Goal: Task Accomplishment & Management: Manage account settings

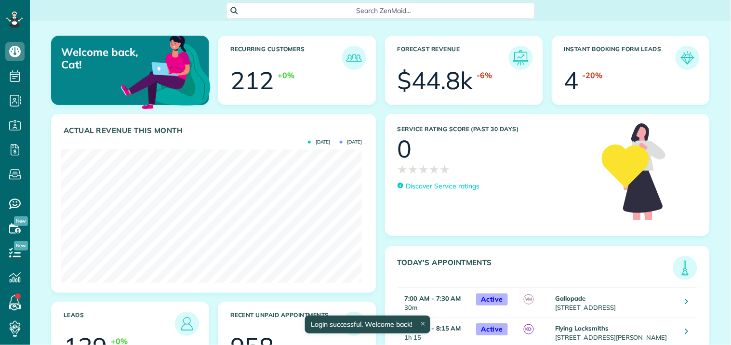
scroll to position [133, 301]
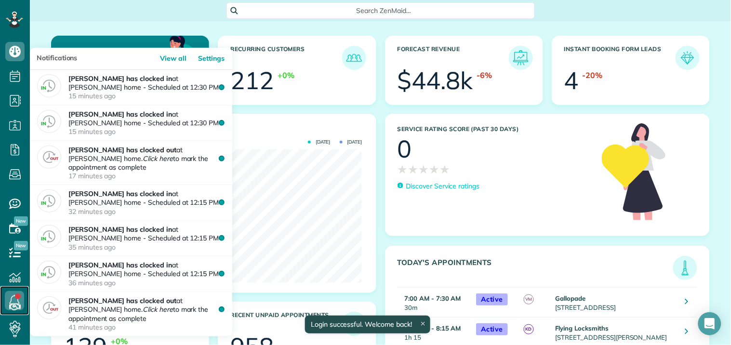
click at [15, 296] on link at bounding box center [14, 300] width 29 height 29
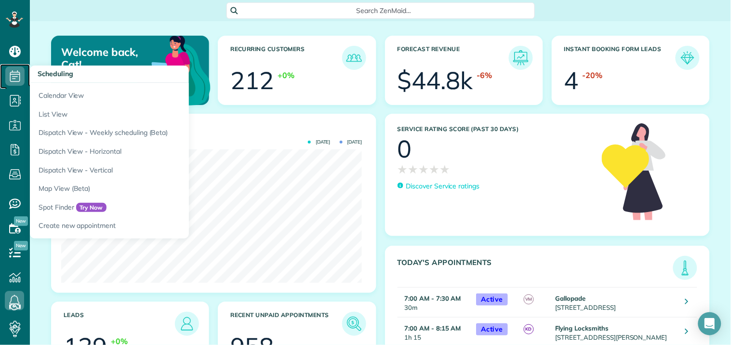
click at [16, 74] on use at bounding box center [15, 76] width 10 height 12
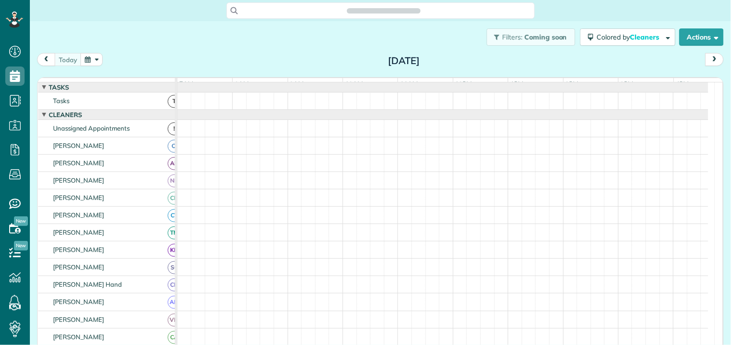
scroll to position [4, 4]
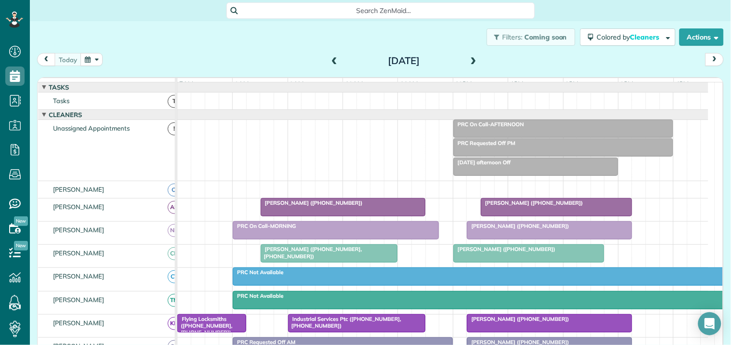
click at [369, 216] on div at bounding box center [343, 207] width 164 height 17
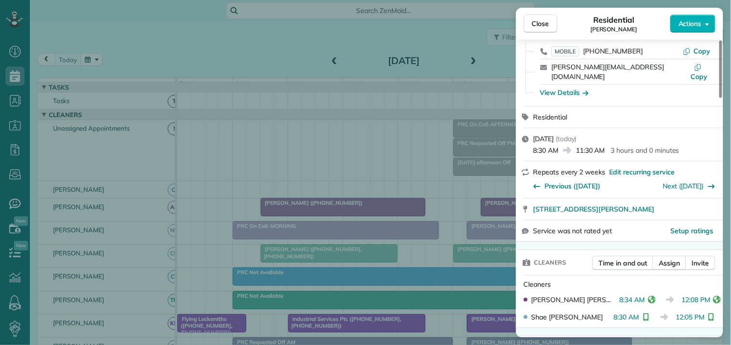
scroll to position [107, 0]
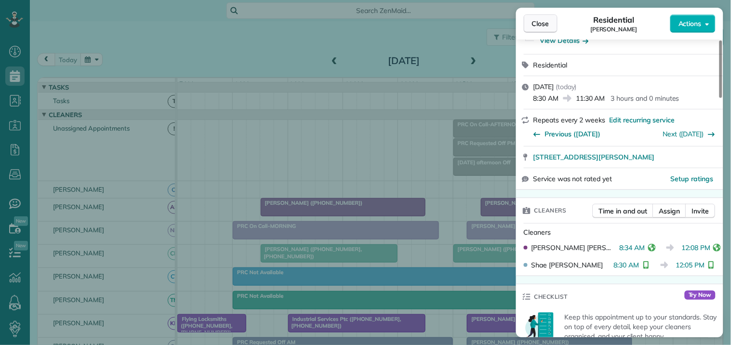
click at [548, 21] on span "Close" at bounding box center [540, 24] width 17 height 10
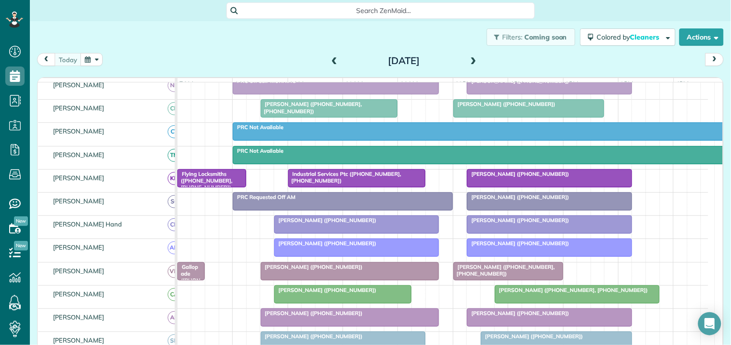
scroll to position [160, 0]
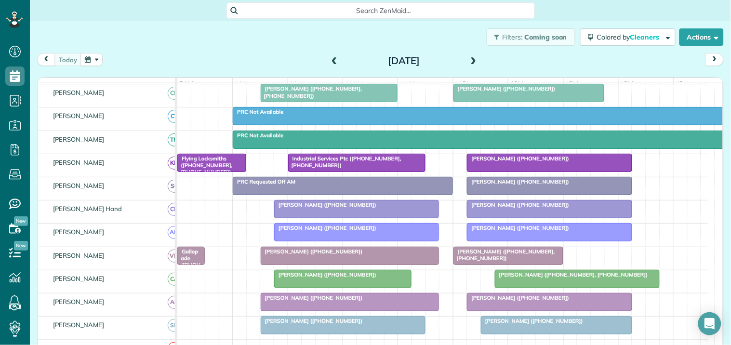
click at [517, 218] on div at bounding box center [549, 208] width 164 height 17
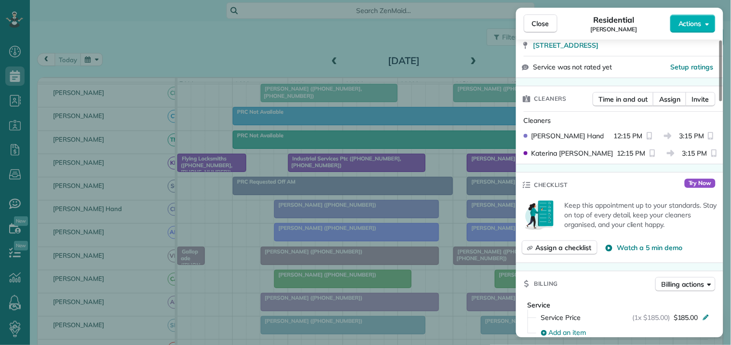
scroll to position [214, 0]
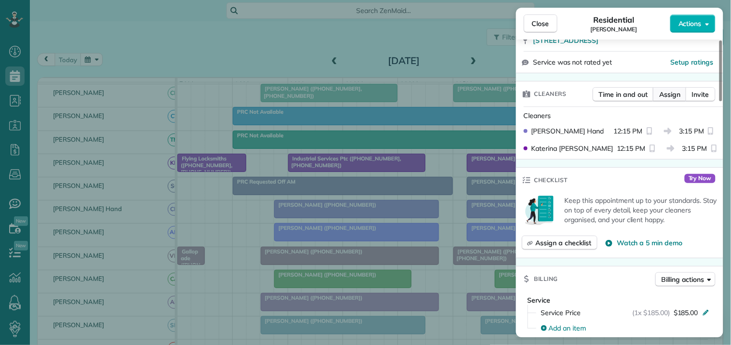
click at [675, 92] on span "Assign" at bounding box center [669, 95] width 21 height 10
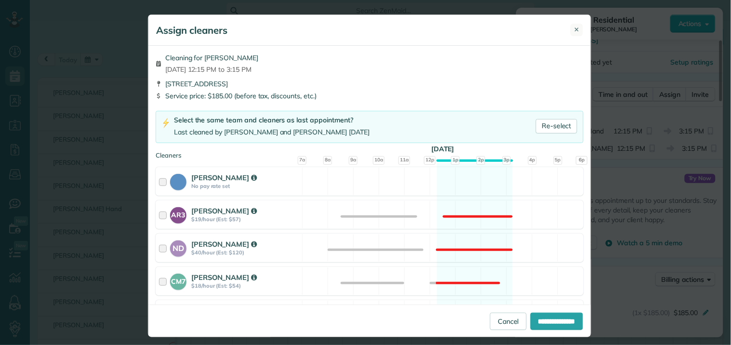
click at [576, 32] on button "✕" at bounding box center [577, 30] width 13 height 13
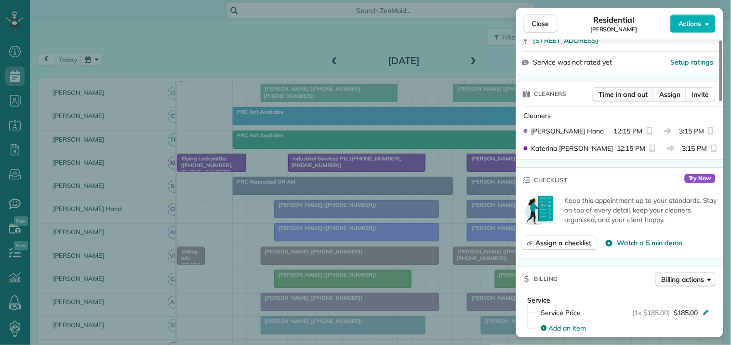
click at [615, 93] on span "Time in and out" at bounding box center [623, 95] width 49 height 10
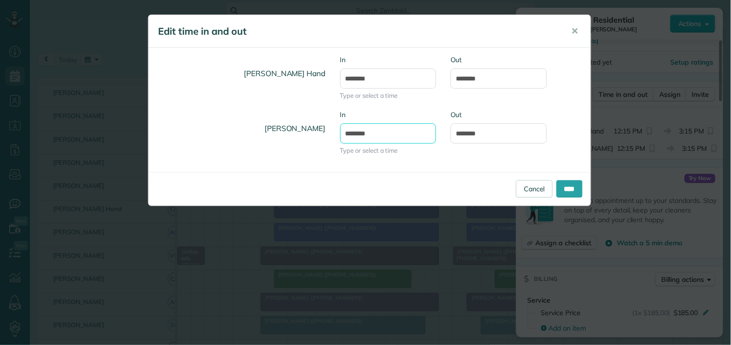
click at [361, 131] on input "********" at bounding box center [388, 133] width 96 height 20
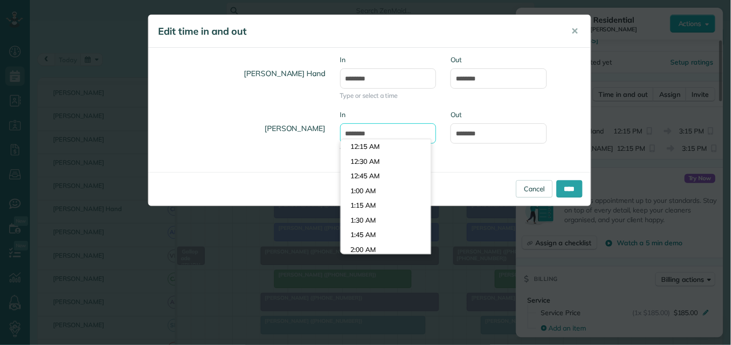
scroll to position [691, 0]
type input "********"
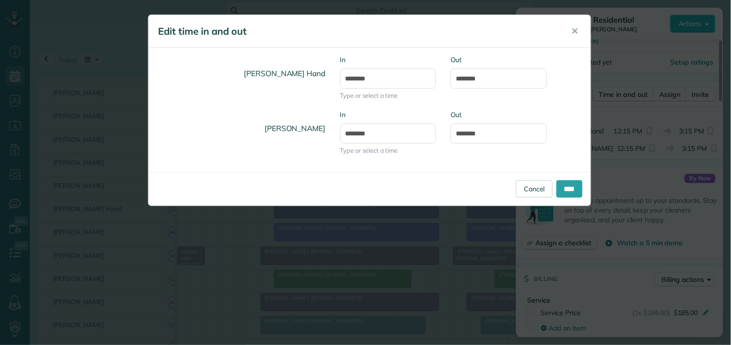
click at [469, 155] on div "Katerina Doane In ******** Type or select a time Out *******" at bounding box center [369, 137] width 442 height 55
click at [358, 78] on input "********" at bounding box center [388, 78] width 96 height 20
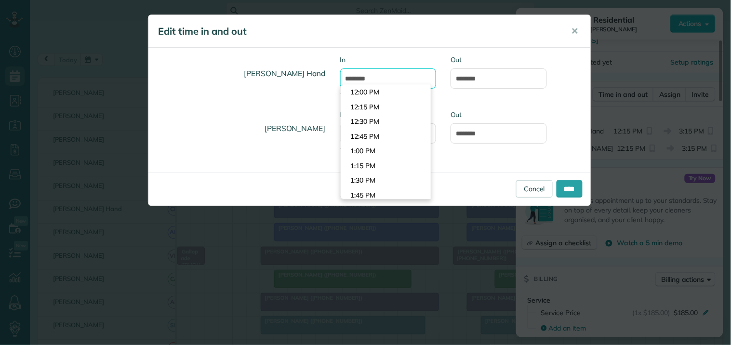
type input "********"
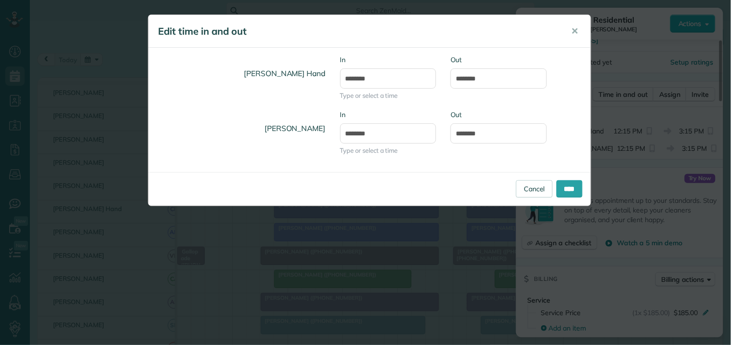
click at [561, 106] on div "Cortney Hand In ******** Type or select a time Out *******" at bounding box center [369, 82] width 442 height 55
click at [565, 190] on input "****" at bounding box center [570, 188] width 26 height 17
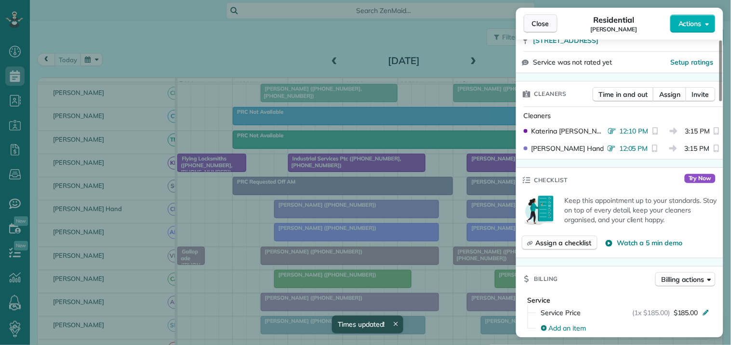
click at [540, 23] on span "Close" at bounding box center [540, 24] width 17 height 10
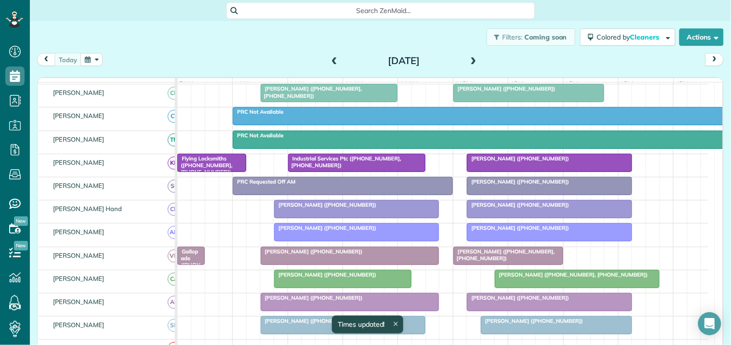
click at [520, 231] on span "[PERSON_NAME] ([PHONE_NUMBER])" at bounding box center [517, 228] width 103 height 7
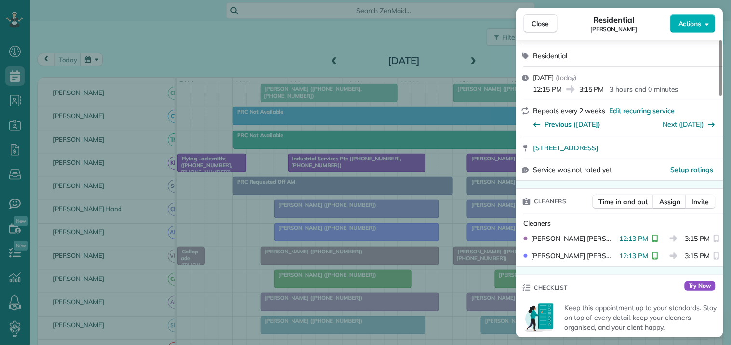
scroll to position [107, 0]
drag, startPoint x: 543, startPoint y: 22, endPoint x: 511, endPoint y: 78, distance: 64.3
click at [543, 22] on span "Close" at bounding box center [540, 24] width 17 height 10
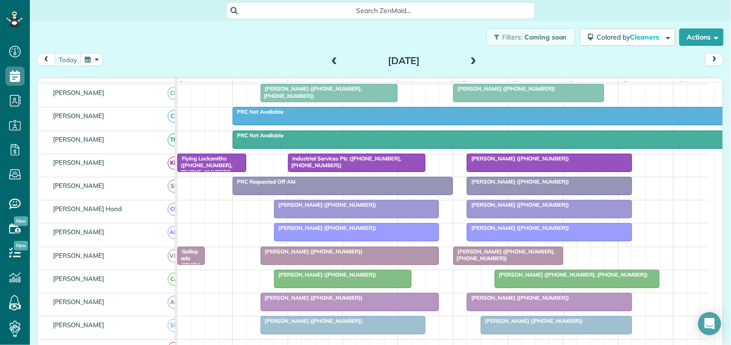
click at [378, 218] on div at bounding box center [357, 208] width 164 height 17
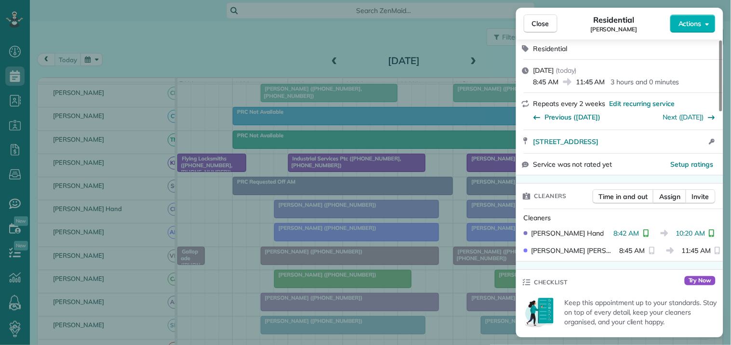
scroll to position [107, 0]
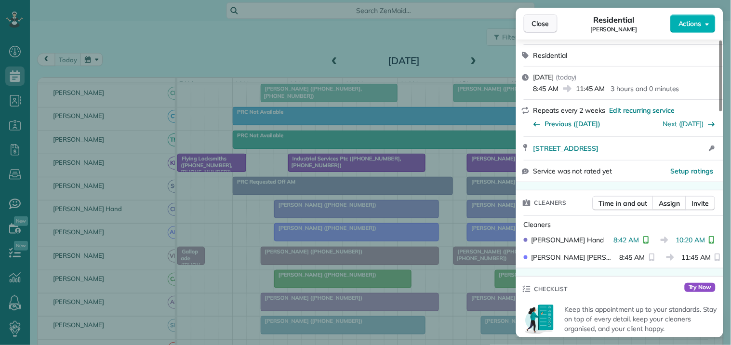
click at [542, 23] on span "Close" at bounding box center [540, 24] width 17 height 10
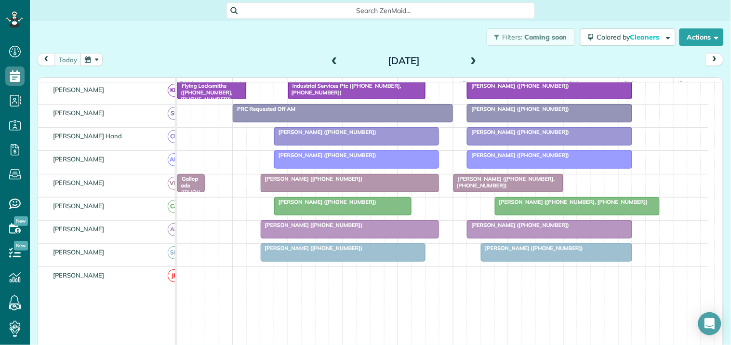
scroll to position [267, 0]
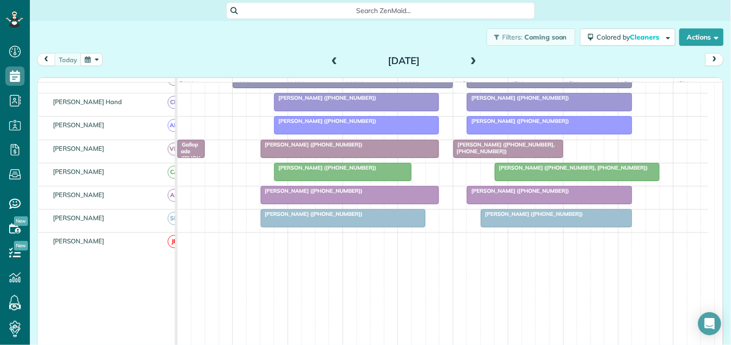
click at [559, 181] on div at bounding box center [577, 171] width 164 height 17
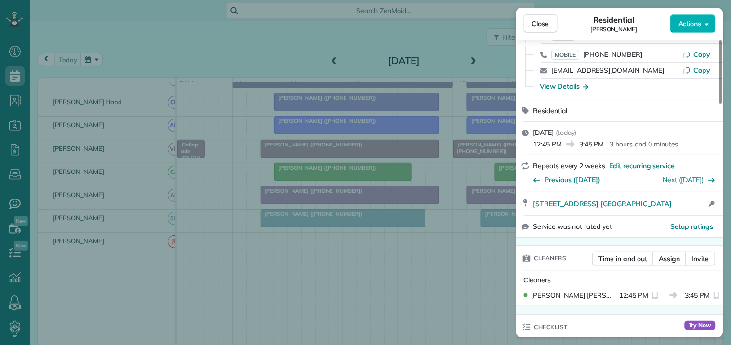
scroll to position [107, 0]
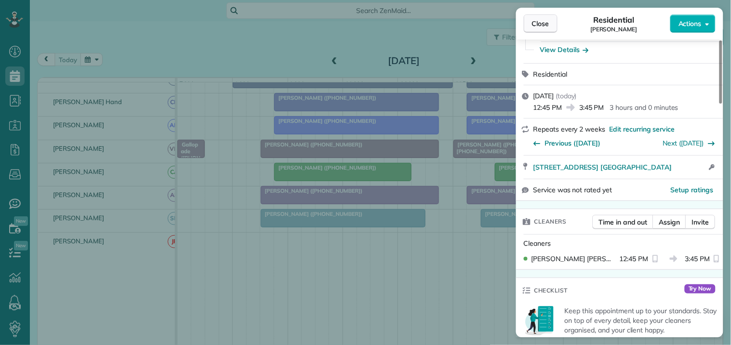
click at [544, 24] on span "Close" at bounding box center [540, 24] width 17 height 10
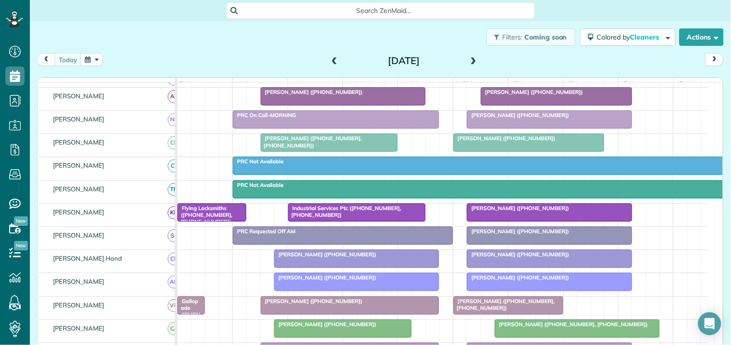
scroll to position [53, 0]
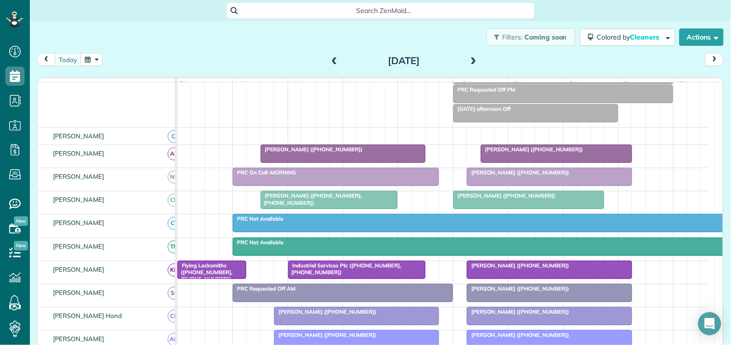
click at [171, 38] on div "Filters: Coming soon Colored by Cleaners Color by Cleaner Color by Team Color b…" at bounding box center [380, 37] width 701 height 32
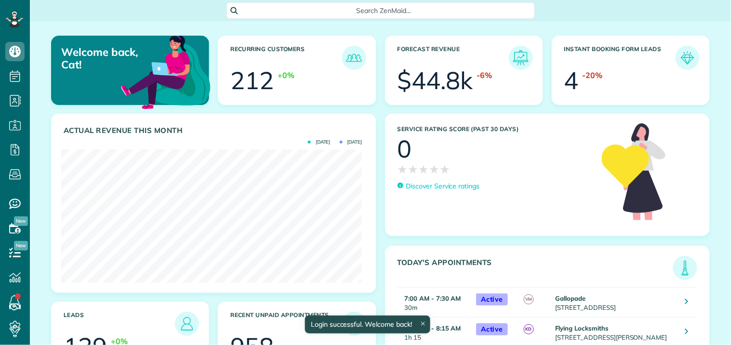
scroll to position [133, 301]
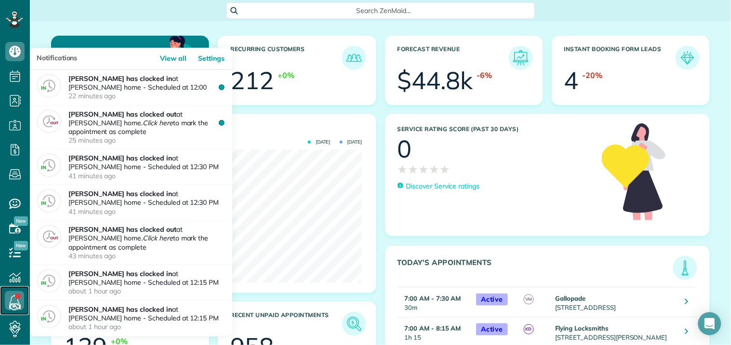
click at [14, 294] on icon at bounding box center [14, 300] width 19 height 19
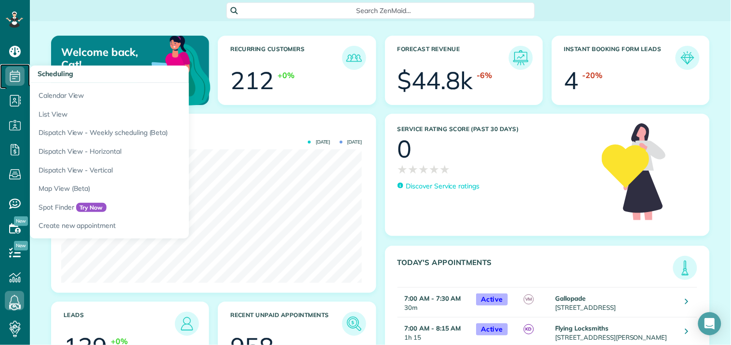
click at [15, 73] on icon at bounding box center [14, 75] width 19 height 19
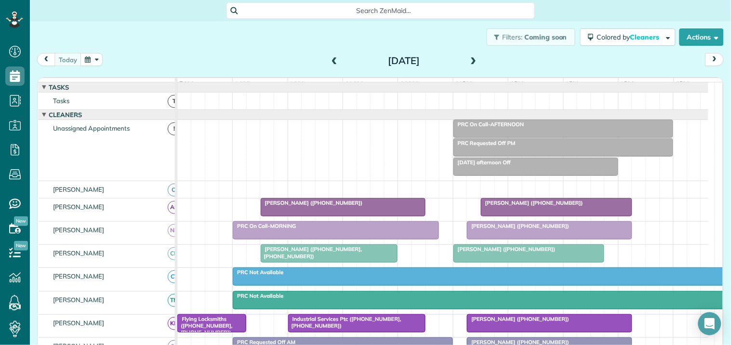
scroll to position [214, 0]
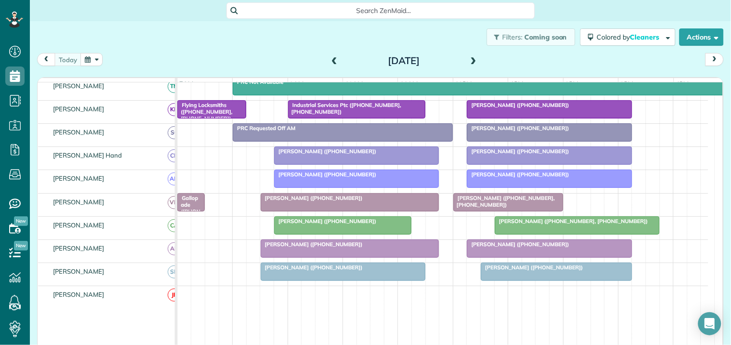
click at [320, 225] on span "Jamie Thatcher (+13174084578)" at bounding box center [325, 221] width 103 height 7
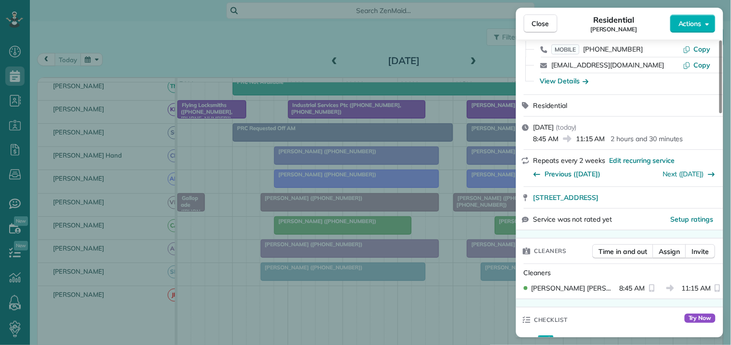
scroll to position [160, 0]
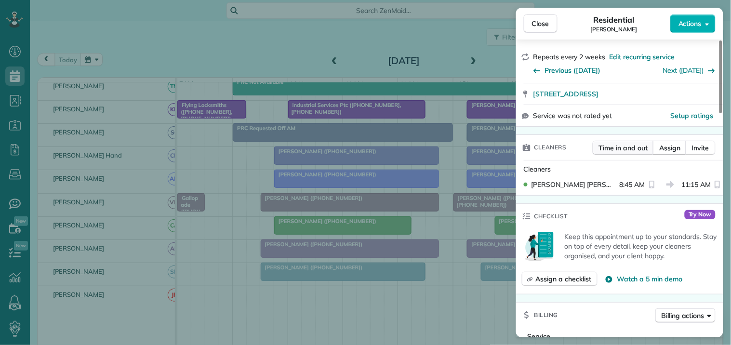
click at [624, 148] on span "Time in and out" at bounding box center [623, 148] width 49 height 10
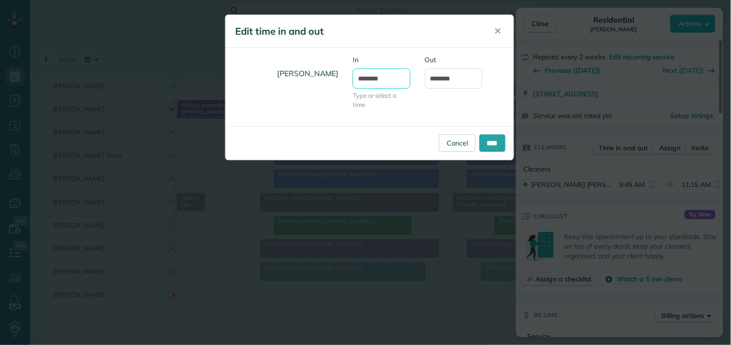
click at [380, 78] on input "*******" at bounding box center [382, 78] width 58 height 20
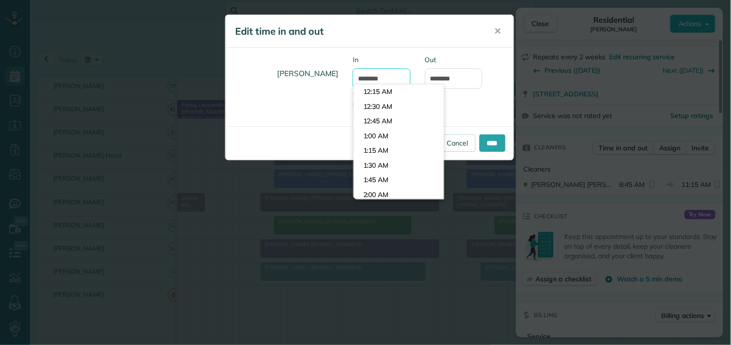
scroll to position [485, 0]
type input "*******"
click at [379, 105] on body "Dashboard Scheduling Calendar View List View Dispatch View - Weekly scheduling …" at bounding box center [365, 172] width 731 height 345
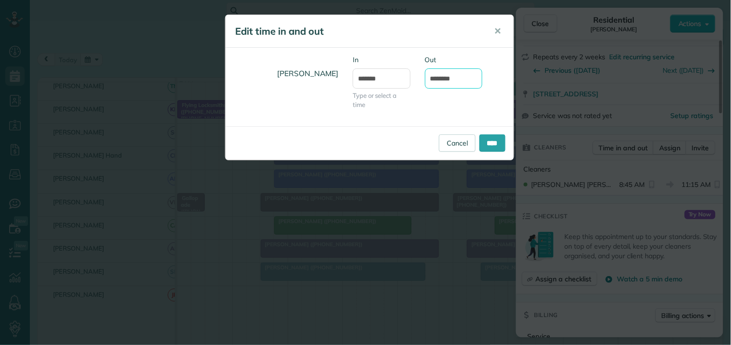
click at [446, 76] on input "********" at bounding box center [454, 78] width 58 height 20
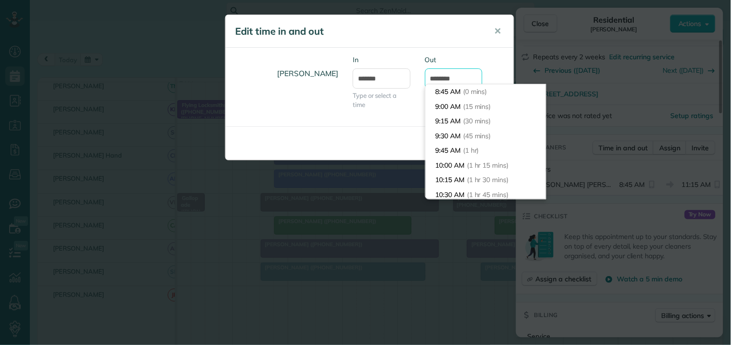
scroll to position [76, 0]
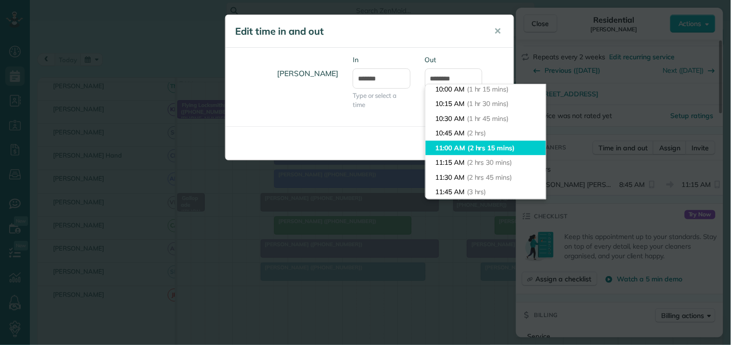
type input "********"
click at [453, 147] on li "11:00 AM (2 hrs 15 mins)" at bounding box center [485, 148] width 120 height 15
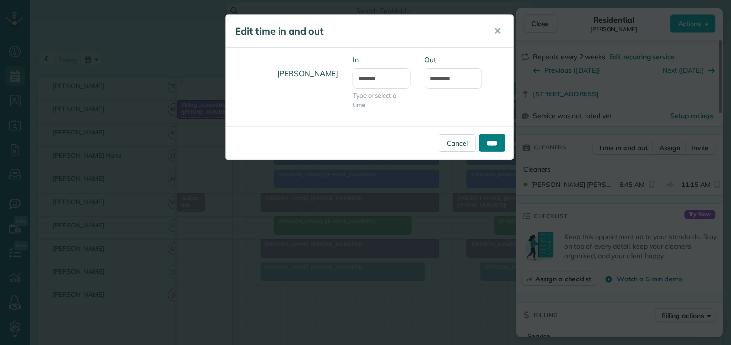
click at [489, 142] on input "****" at bounding box center [492, 142] width 26 height 17
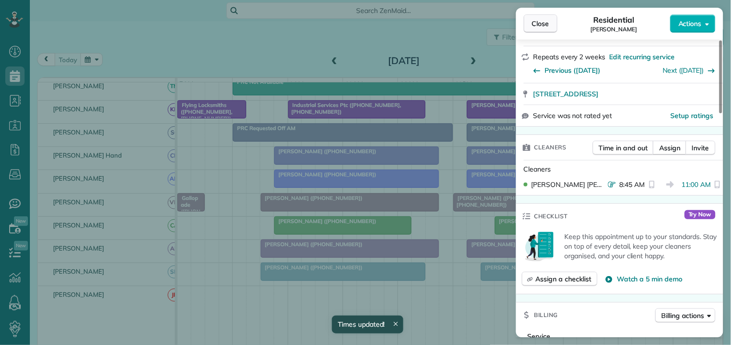
click at [548, 25] on span "Close" at bounding box center [540, 24] width 17 height 10
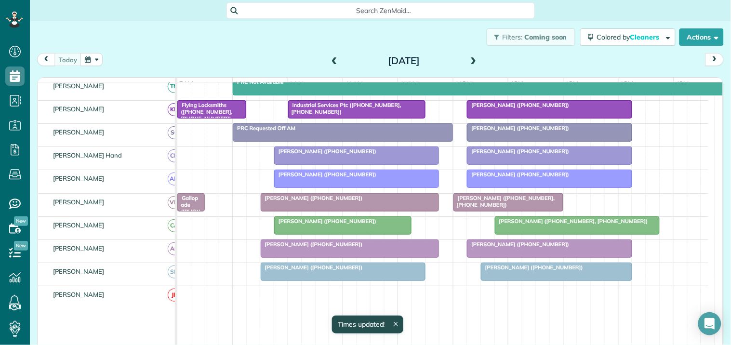
click at [535, 225] on span "[PERSON_NAME] ([PHONE_NUMBER], [PHONE_NUMBER])" at bounding box center [571, 221] width 154 height 7
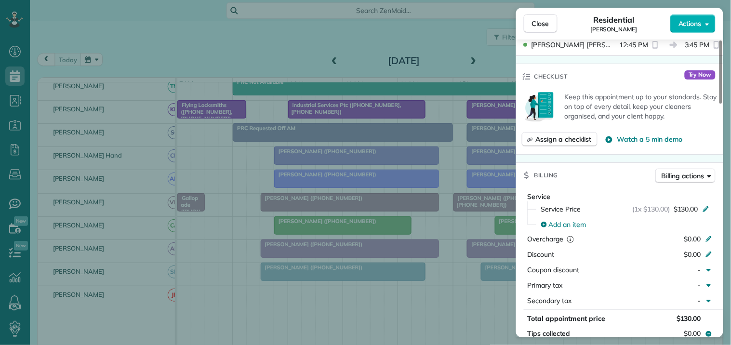
scroll to position [267, 0]
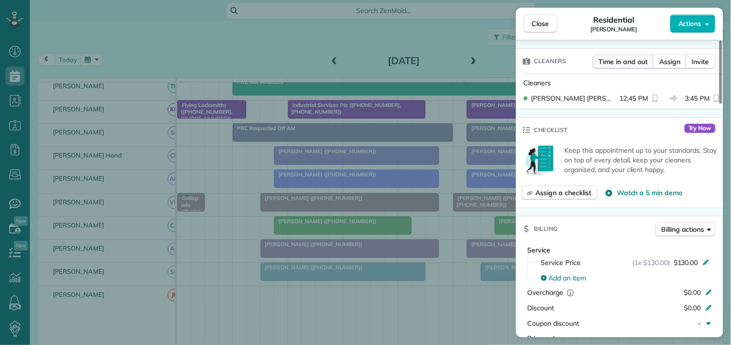
click at [626, 61] on span "Time in and out" at bounding box center [623, 62] width 49 height 10
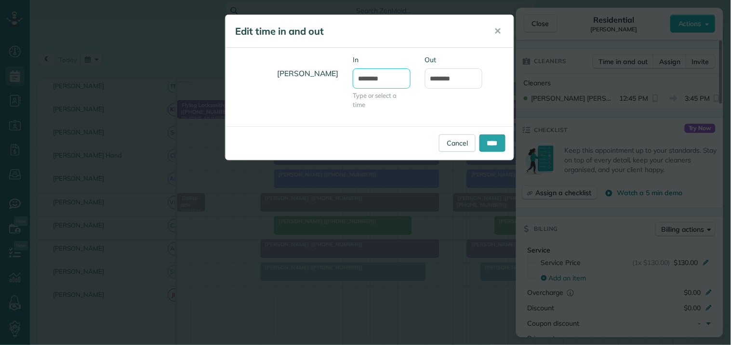
click at [388, 76] on input "********" at bounding box center [382, 78] width 58 height 20
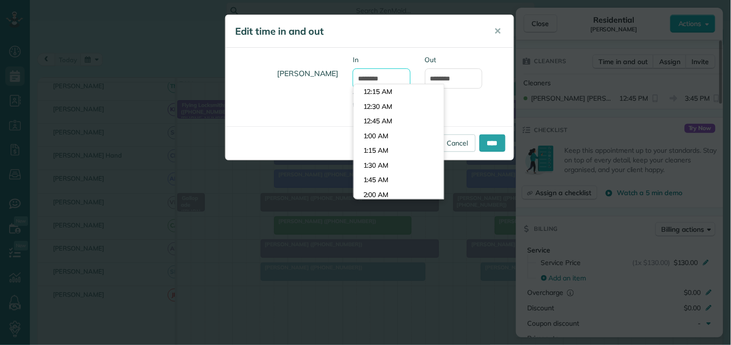
scroll to position [720, 0]
click at [376, 102] on li "12:45 PM" at bounding box center [399, 107] width 90 height 15
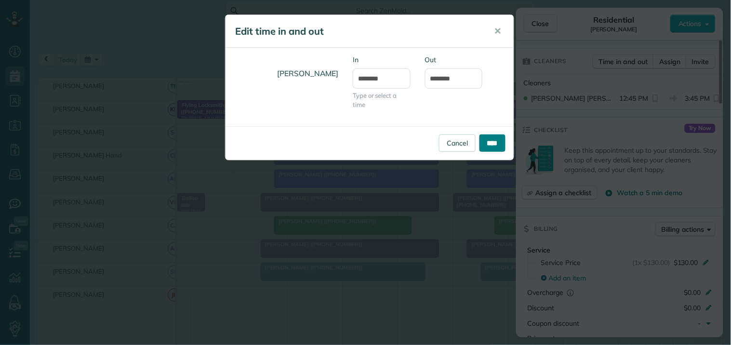
click at [493, 145] on input "****" at bounding box center [492, 142] width 26 height 17
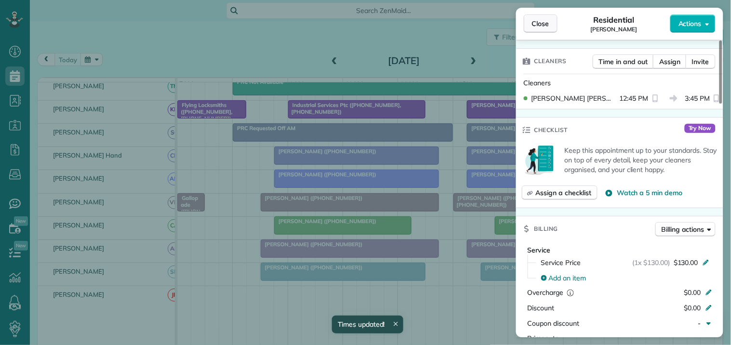
drag, startPoint x: 552, startPoint y: 22, endPoint x: 551, endPoint y: 27, distance: 5.3
click at [553, 22] on button "Close" at bounding box center [541, 23] width 34 height 18
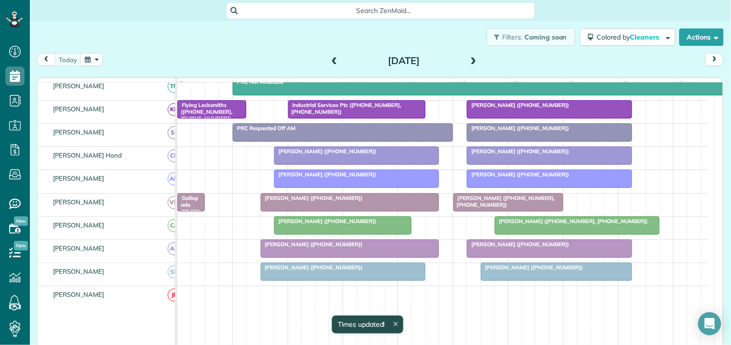
click at [502, 208] on span "Gail Wallace (+14042812314, +17705973942)" at bounding box center [504, 201] width 102 height 13
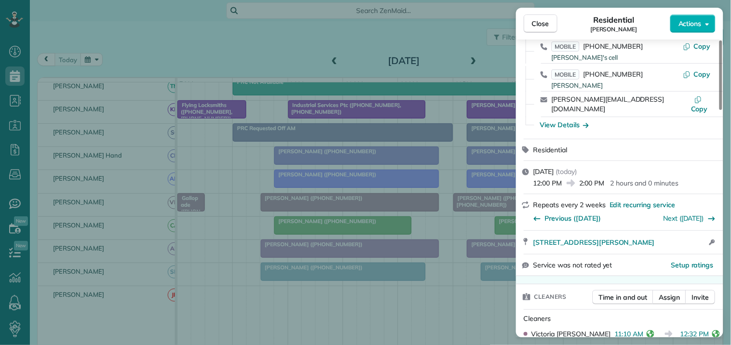
scroll to position [107, 0]
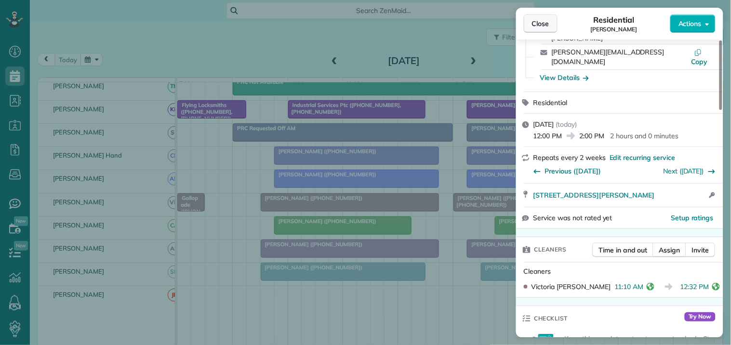
click at [545, 19] on span "Close" at bounding box center [540, 24] width 17 height 10
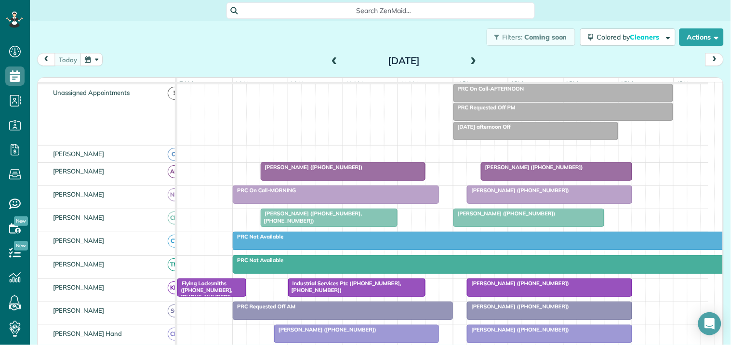
scroll to position [53, 0]
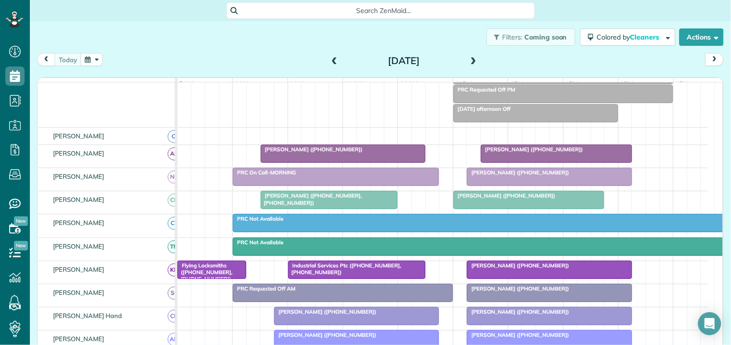
click at [548, 186] on div at bounding box center [549, 176] width 164 height 17
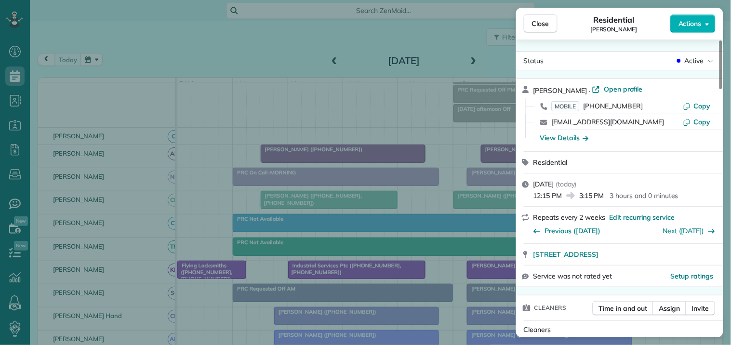
scroll to position [267, 0]
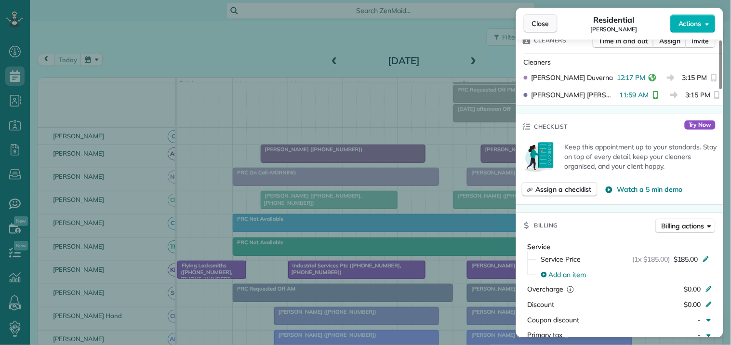
click at [541, 24] on span "Close" at bounding box center [540, 24] width 17 height 10
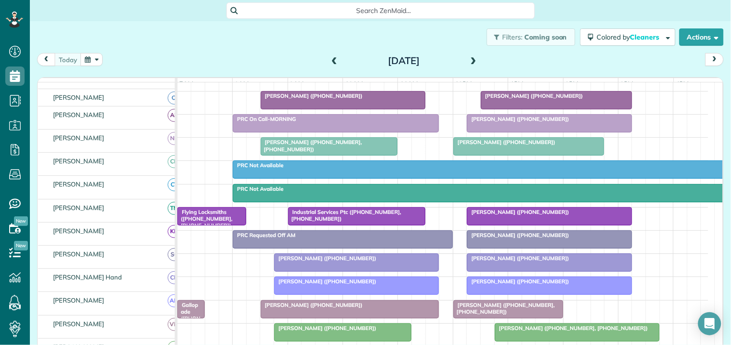
scroll to position [107, 0]
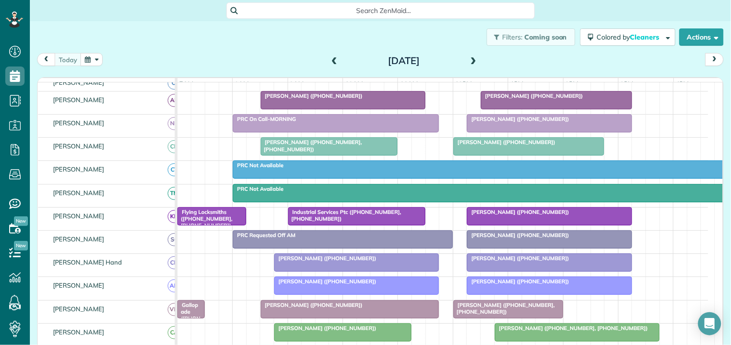
click at [97, 63] on button "button" at bounding box center [91, 59] width 22 height 13
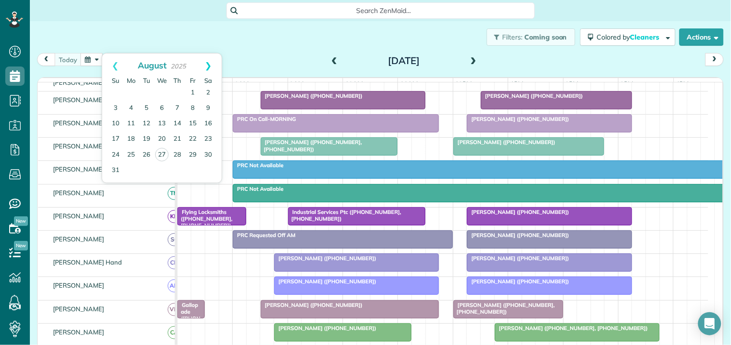
click at [211, 54] on link "Next" at bounding box center [208, 65] width 27 height 24
click at [211, 64] on link "Next" at bounding box center [208, 65] width 27 height 24
click at [108, 59] on link "Prev" at bounding box center [115, 65] width 27 height 24
click at [148, 93] on link "2" at bounding box center [146, 92] width 15 height 15
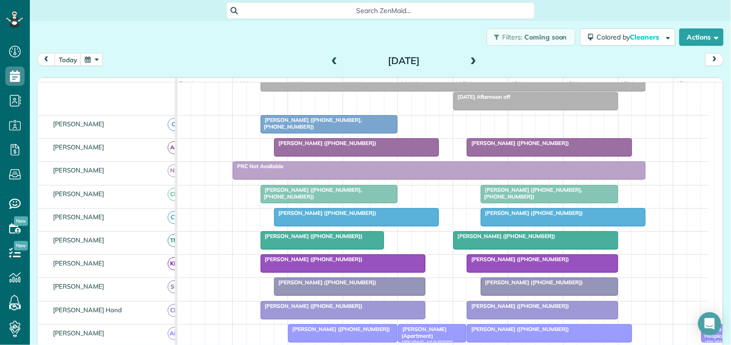
scroll to position [78, 0]
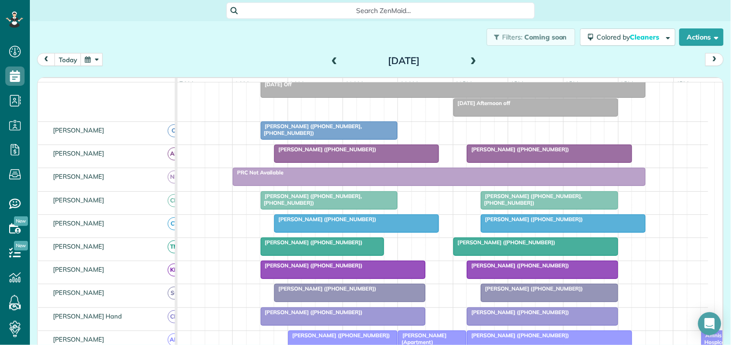
click at [471, 57] on span at bounding box center [473, 61] width 11 height 9
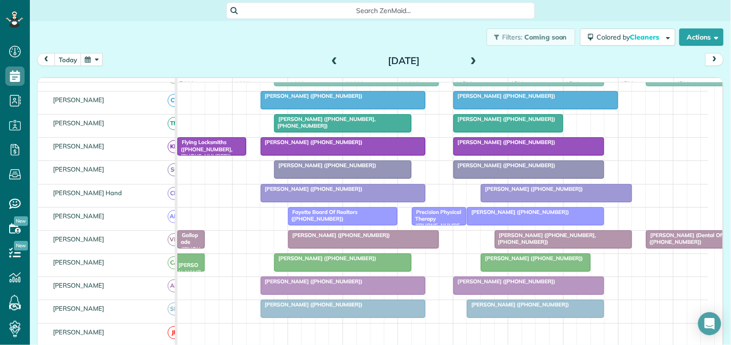
scroll to position [229, 0]
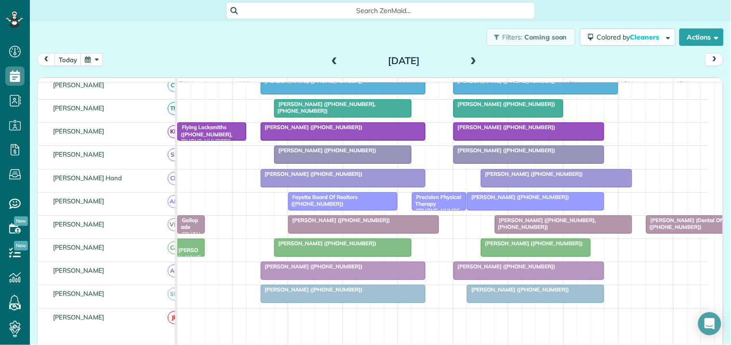
click at [474, 57] on span at bounding box center [473, 61] width 11 height 9
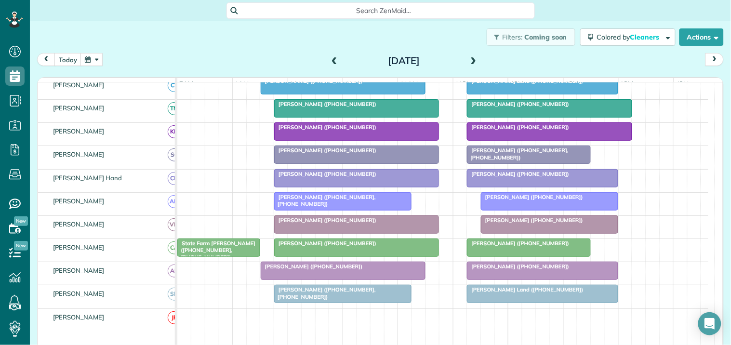
scroll to position [0, 0]
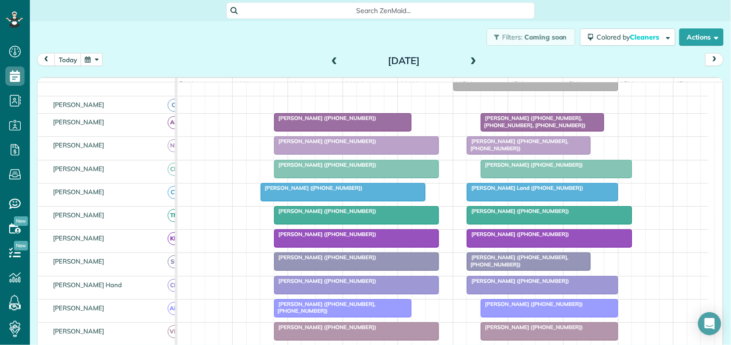
click at [470, 58] on span at bounding box center [473, 61] width 11 height 9
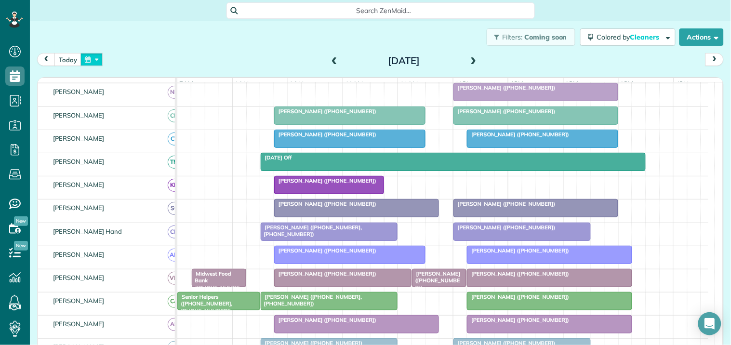
click at [92, 59] on button "button" at bounding box center [91, 59] width 22 height 13
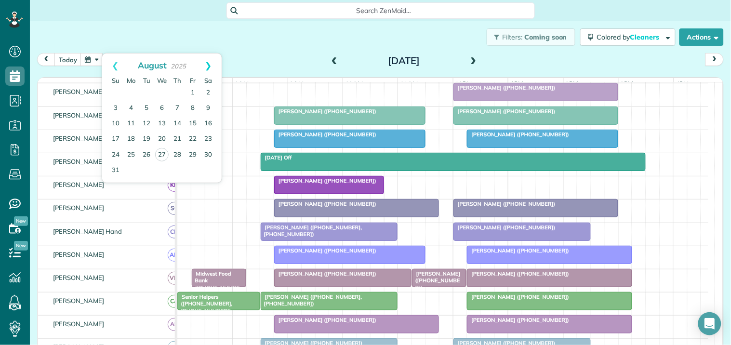
click at [209, 65] on link "Next" at bounding box center [208, 65] width 27 height 24
click at [129, 104] on link "8" at bounding box center [130, 108] width 15 height 15
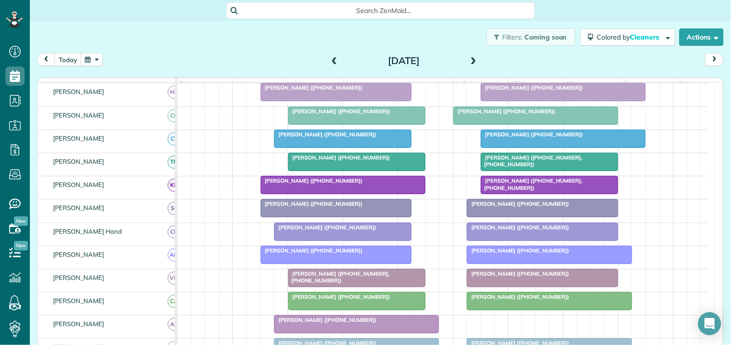
click at [471, 60] on span at bounding box center [473, 61] width 11 height 9
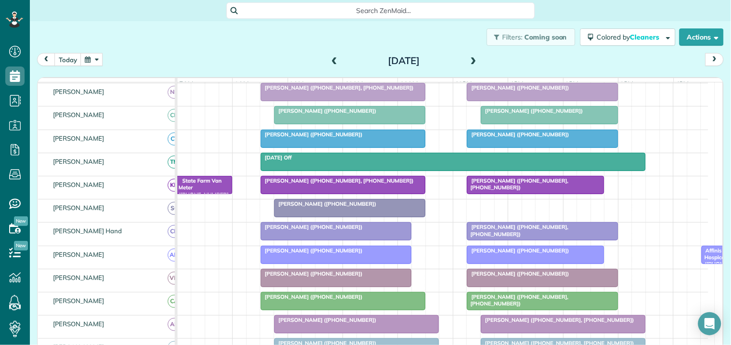
click at [470, 59] on span at bounding box center [473, 61] width 11 height 9
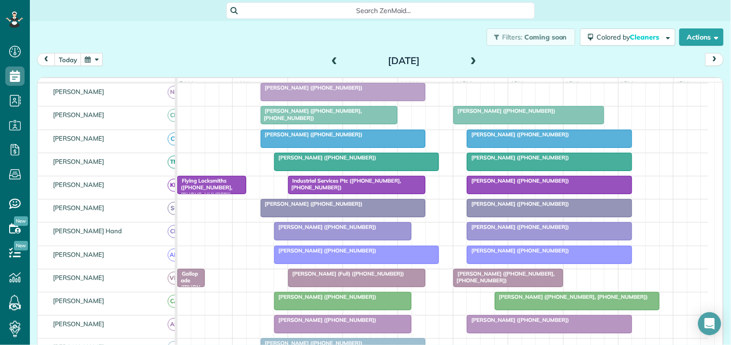
click at [471, 60] on span at bounding box center [473, 61] width 11 height 9
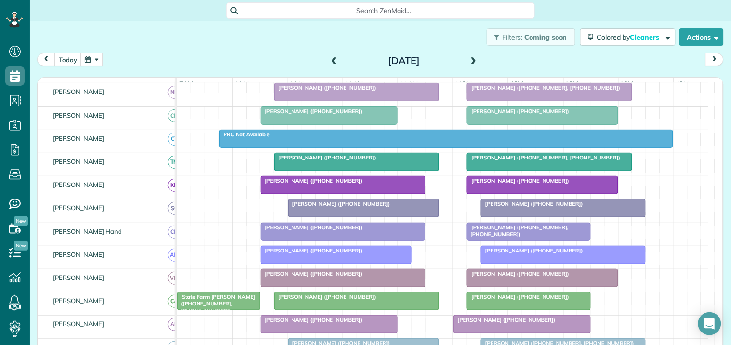
click at [470, 55] on span at bounding box center [473, 61] width 11 height 14
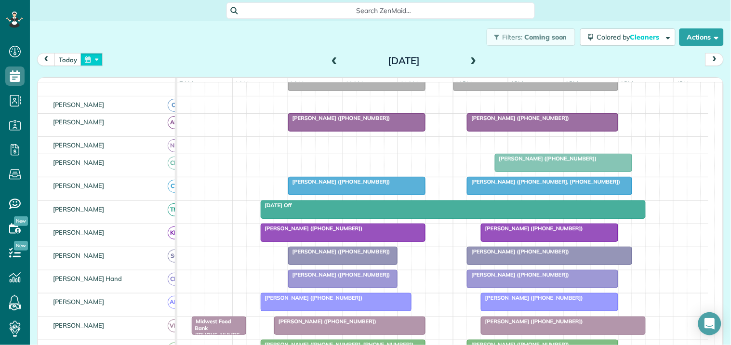
click at [96, 58] on button "button" at bounding box center [91, 59] width 22 height 13
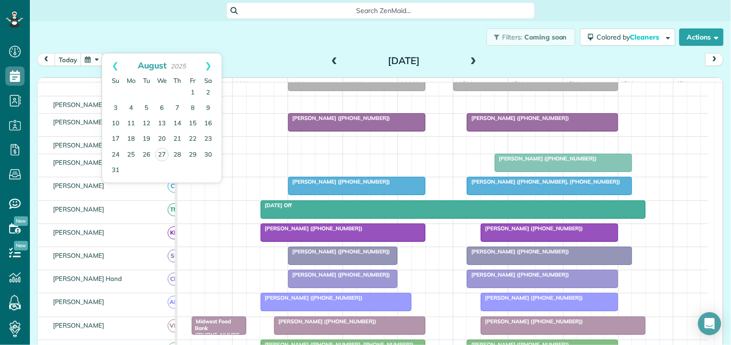
click at [290, 34] on div "Filters: Coming soon Colored by Cleaners Color by Cleaner Color by Team Color b…" at bounding box center [380, 37] width 701 height 32
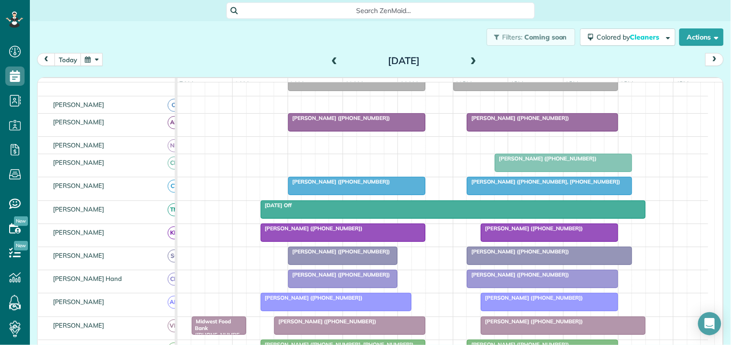
click at [332, 57] on span at bounding box center [334, 61] width 11 height 9
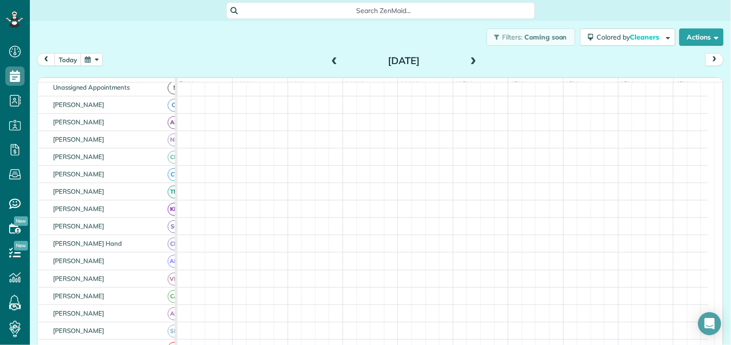
click at [332, 57] on span at bounding box center [334, 61] width 11 height 9
click at [217, 17] on div "Search ZenMaid…" at bounding box center [380, 10] width 701 height 16
click at [470, 60] on span at bounding box center [473, 61] width 11 height 9
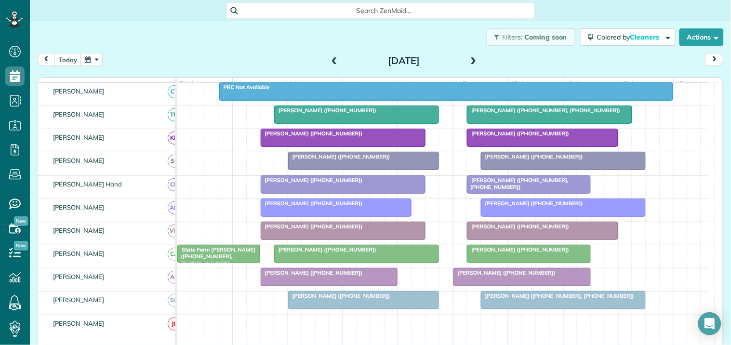
scroll to position [264, 0]
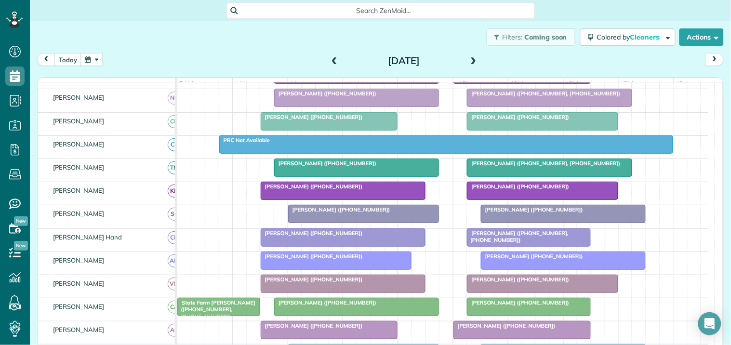
click at [329, 57] on span at bounding box center [334, 61] width 11 height 9
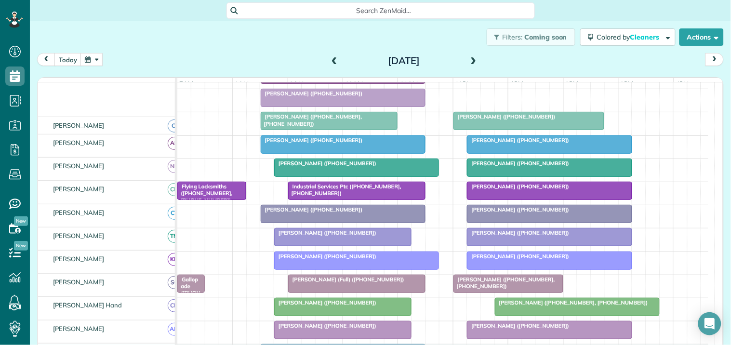
scroll to position [151, 0]
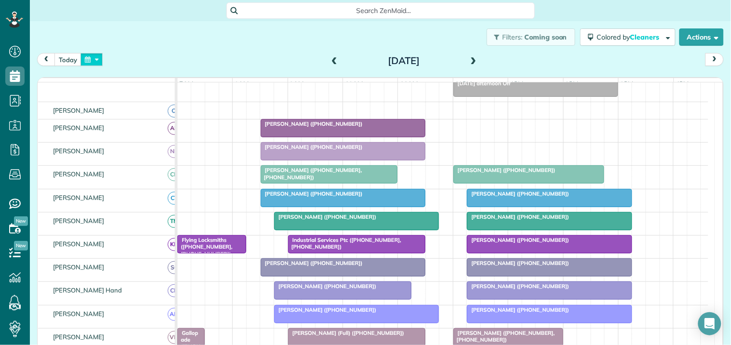
click at [95, 55] on button "button" at bounding box center [91, 59] width 22 height 13
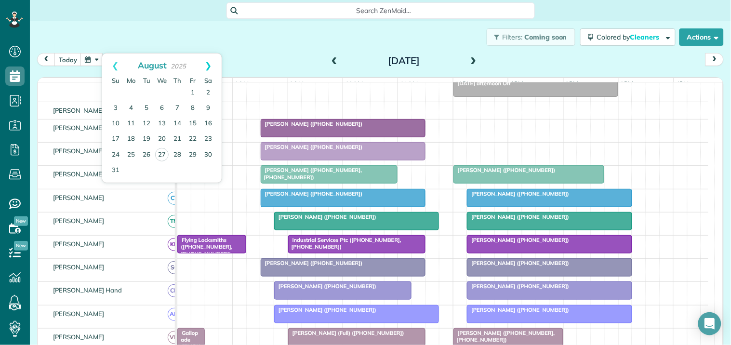
click at [211, 63] on link "Next" at bounding box center [208, 65] width 27 height 24
click at [145, 91] on link "2" at bounding box center [146, 92] width 15 height 15
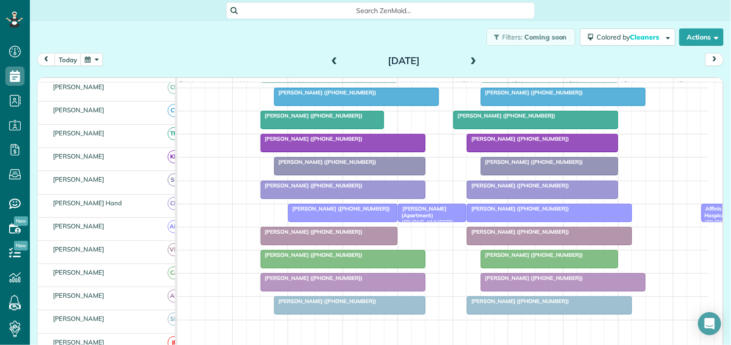
scroll to position [205, 0]
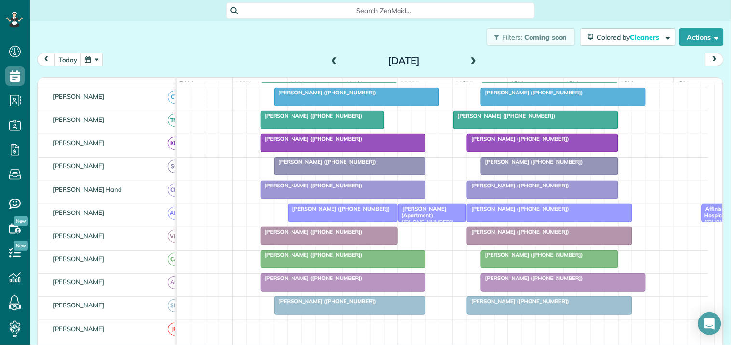
click at [470, 63] on span at bounding box center [473, 61] width 11 height 9
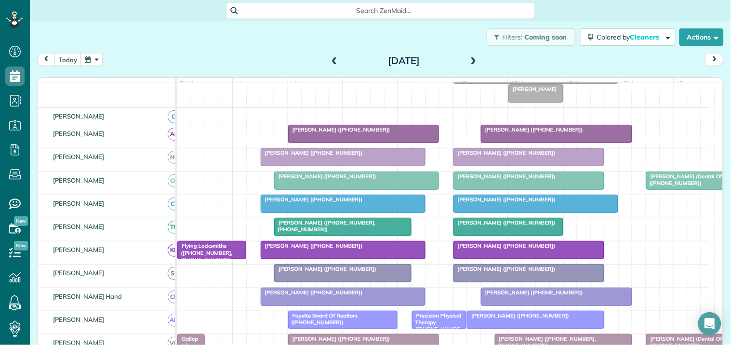
scroll to position [173, 0]
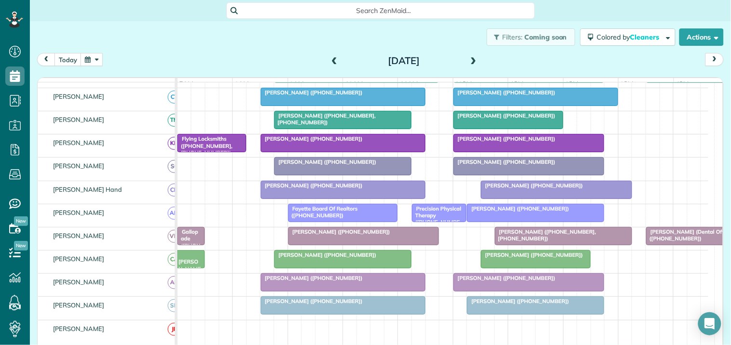
click at [329, 57] on span at bounding box center [334, 61] width 11 height 9
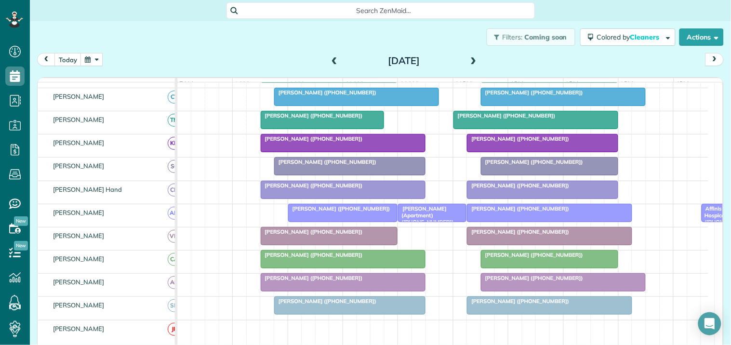
click at [95, 61] on button "button" at bounding box center [91, 59] width 22 height 13
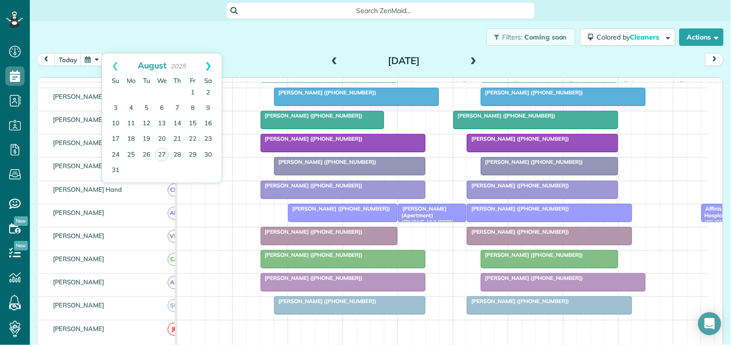
click at [208, 63] on link "Next" at bounding box center [208, 65] width 27 height 24
click at [161, 106] on link "10" at bounding box center [161, 108] width 15 height 15
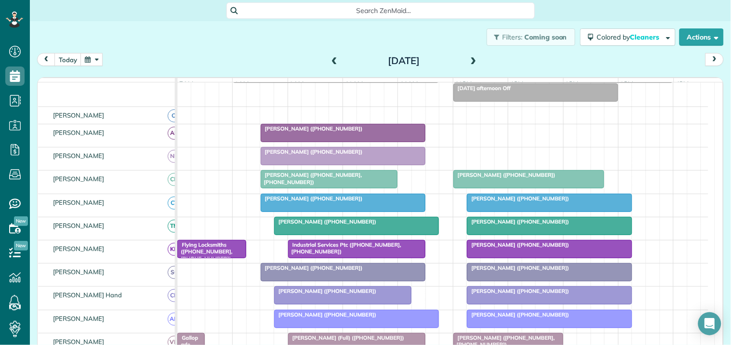
scroll to position [92, 0]
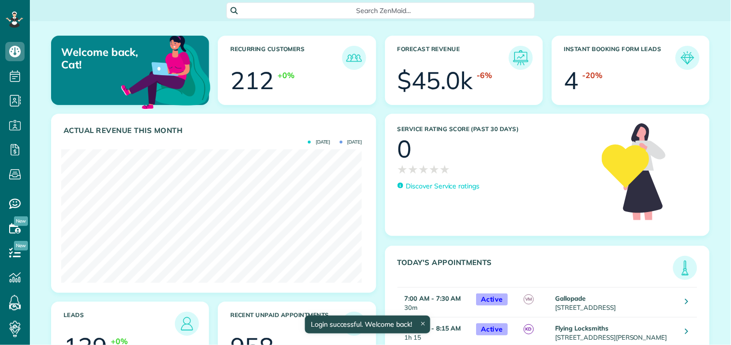
scroll to position [133, 301]
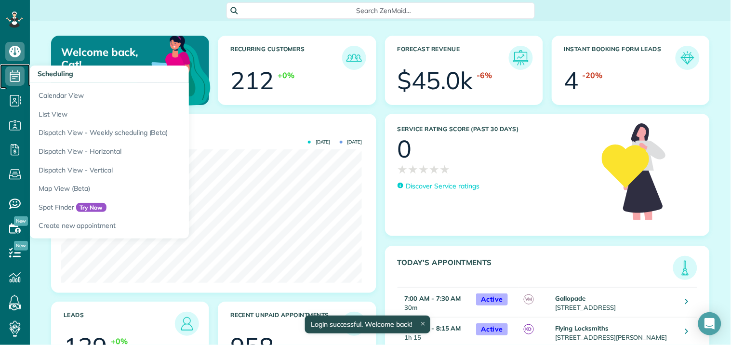
click at [8, 75] on icon at bounding box center [14, 75] width 19 height 19
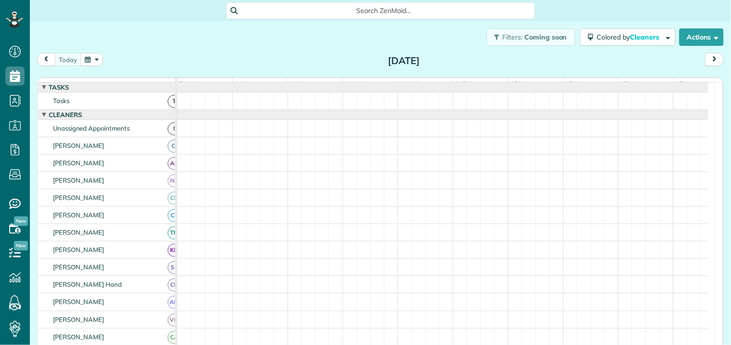
scroll to position [4, 4]
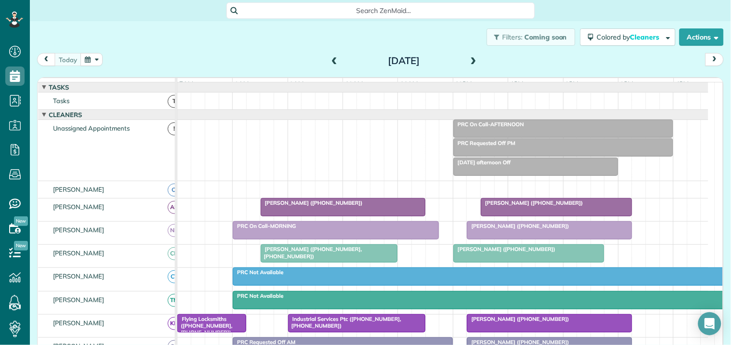
click at [83, 56] on button "button" at bounding box center [91, 59] width 22 height 13
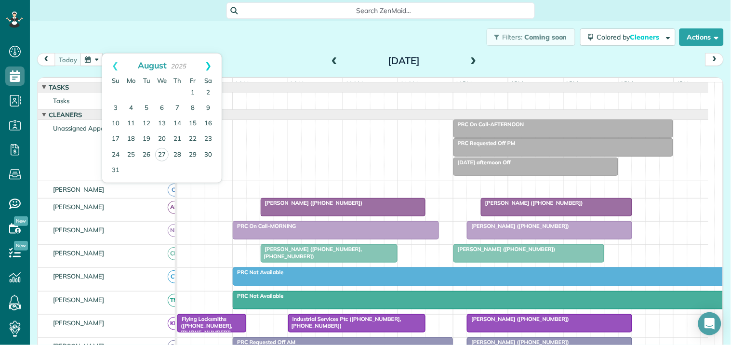
click at [214, 63] on link "Next" at bounding box center [208, 65] width 27 height 24
click at [164, 105] on link "10" at bounding box center [161, 108] width 15 height 15
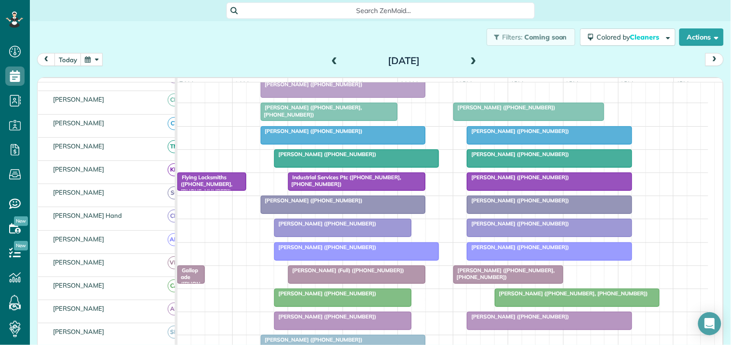
scroll to position [160, 0]
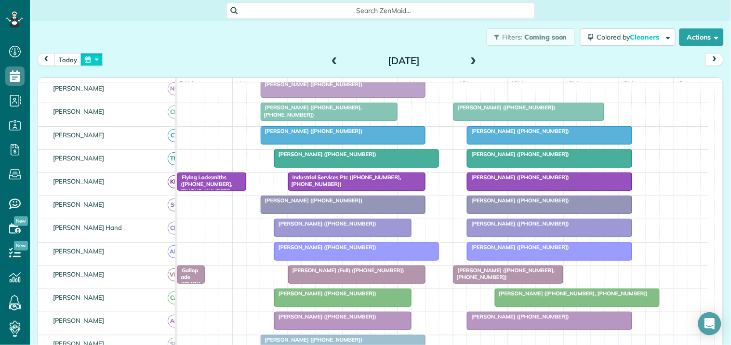
click at [89, 61] on button "button" at bounding box center [91, 59] width 22 height 13
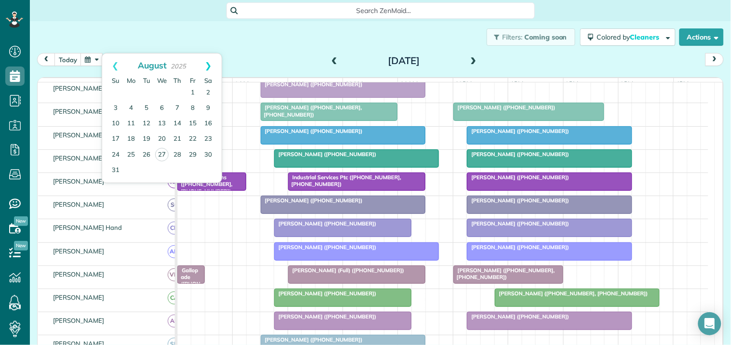
click at [210, 62] on link "Next" at bounding box center [208, 65] width 27 height 24
click at [158, 90] on link "3" at bounding box center [161, 92] width 15 height 15
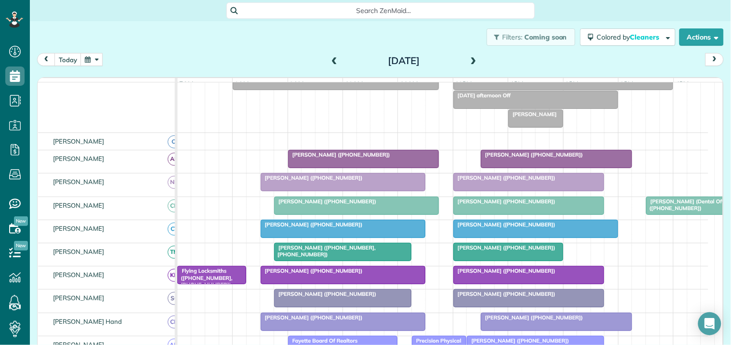
scroll to position [173, 0]
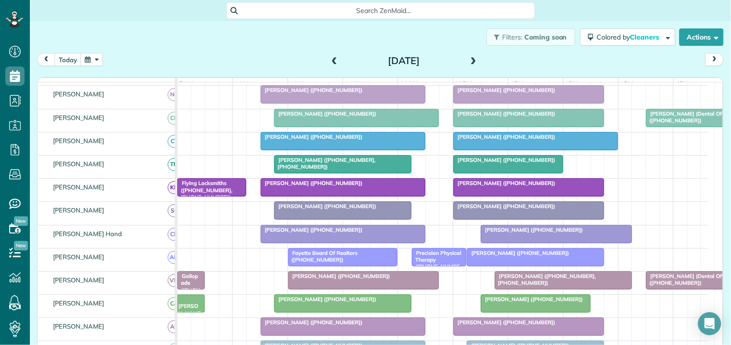
click at [193, 282] on span "Gallopade (+17706314222, +16786411860)" at bounding box center [189, 300] width 24 height 55
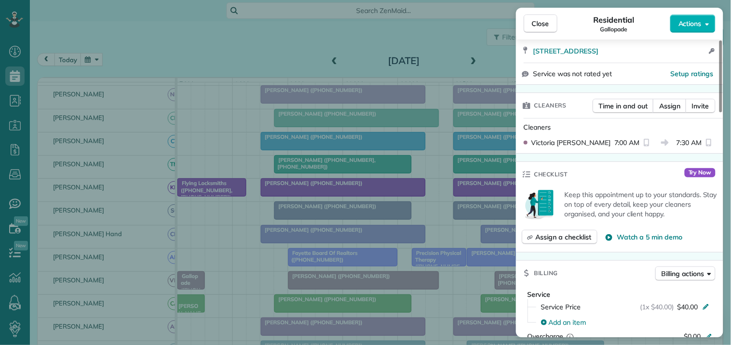
scroll to position [267, 0]
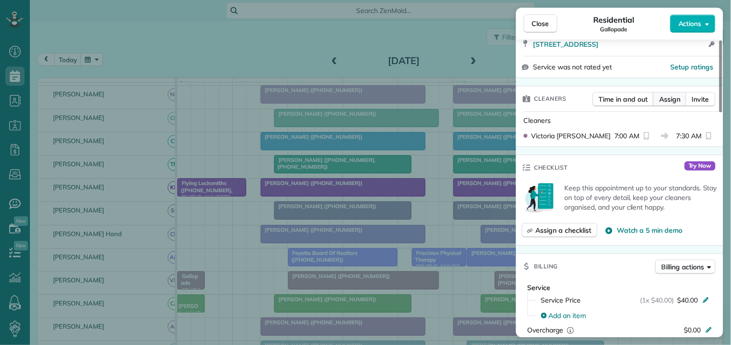
click at [667, 94] on span "Assign" at bounding box center [669, 99] width 21 height 10
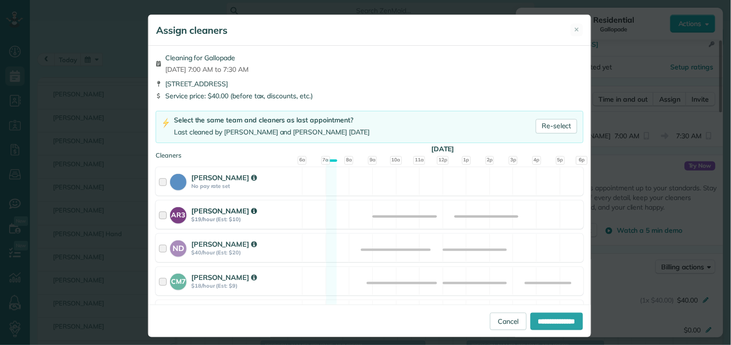
click at [326, 211] on div "AR3 Amy Reid $19/hour (Est: $10) Available" at bounding box center [370, 214] width 428 height 28
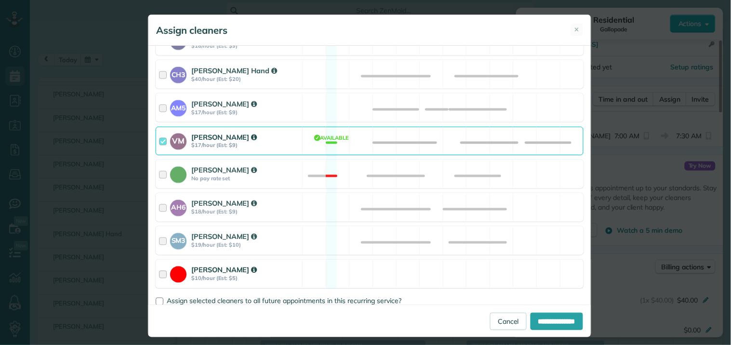
scroll to position [374, 0]
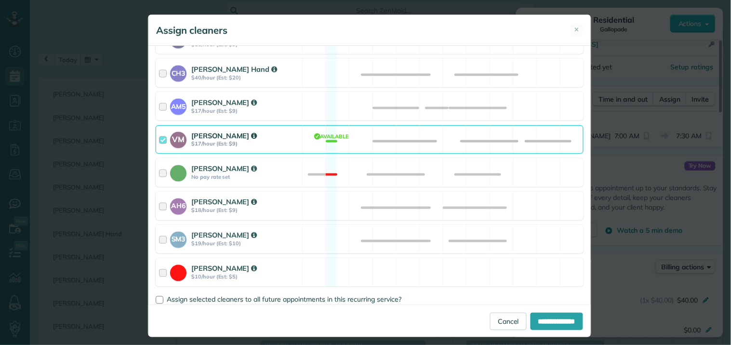
click at [323, 136] on div "VM Victoria Minix $17/hour (Est: $9) Available" at bounding box center [370, 139] width 428 height 28
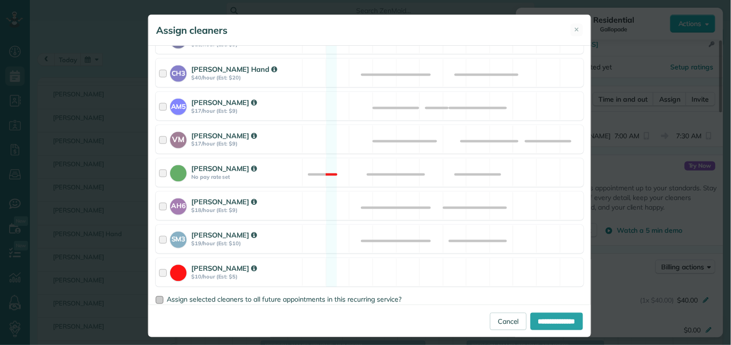
click at [157, 300] on div at bounding box center [160, 300] width 8 height 8
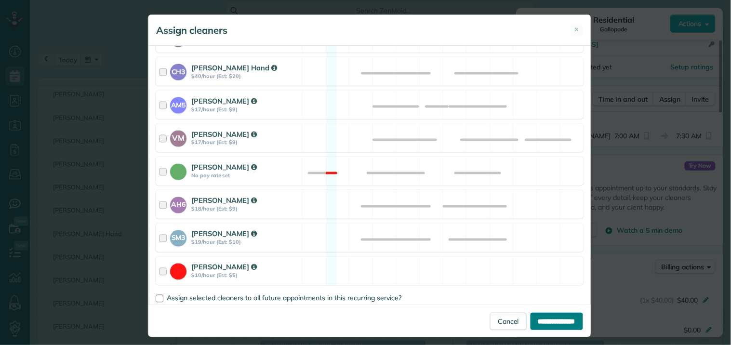
click at [560, 322] on input "**********" at bounding box center [557, 321] width 53 height 17
type input "**********"
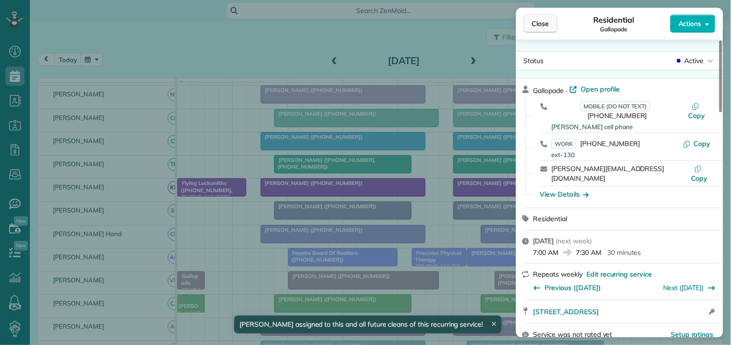
click at [543, 23] on span "Close" at bounding box center [540, 24] width 17 height 10
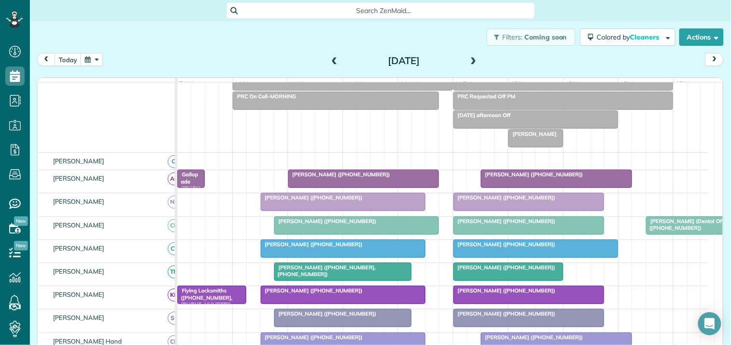
click at [529, 137] on div "Cindy Dever" at bounding box center [535, 134] width 49 height 7
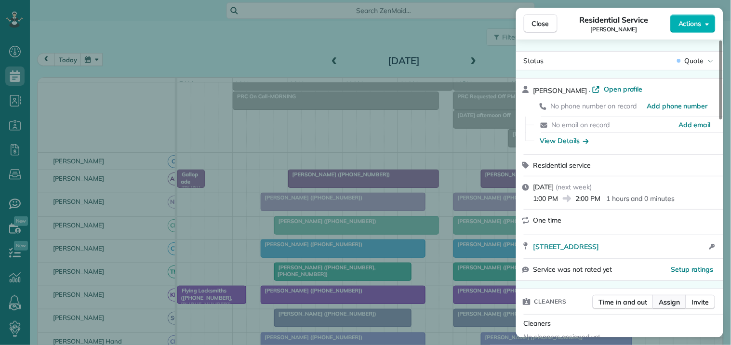
click at [673, 298] on span "Assign" at bounding box center [669, 302] width 21 height 10
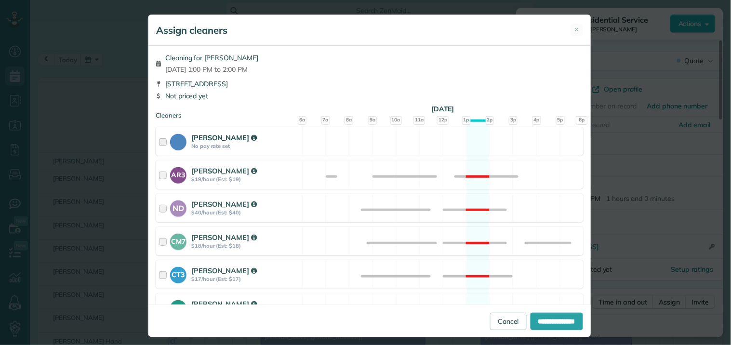
drag, startPoint x: 471, startPoint y: 145, endPoint x: 478, endPoint y: 151, distance: 9.3
click at [472, 145] on div "Cat Jacobson No pay rate set Available" at bounding box center [370, 141] width 428 height 28
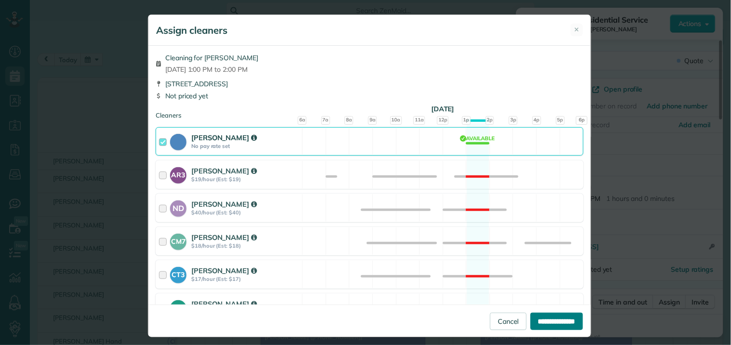
click at [547, 316] on input "**********" at bounding box center [557, 321] width 53 height 17
type input "**********"
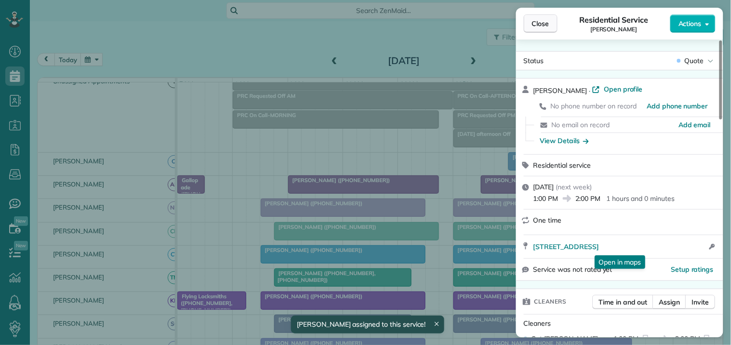
click at [546, 24] on span "Close" at bounding box center [540, 24] width 17 height 10
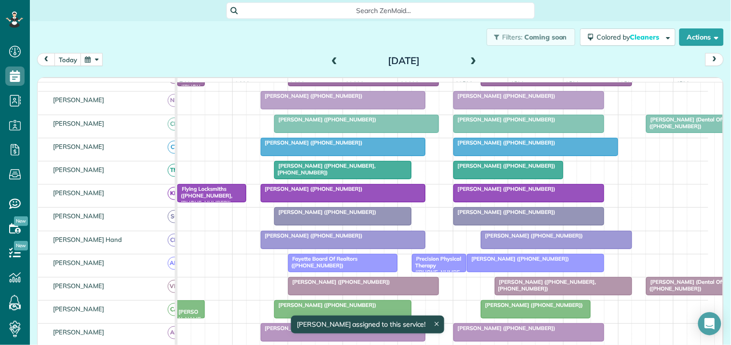
click at [88, 59] on button "button" at bounding box center [91, 59] width 22 height 13
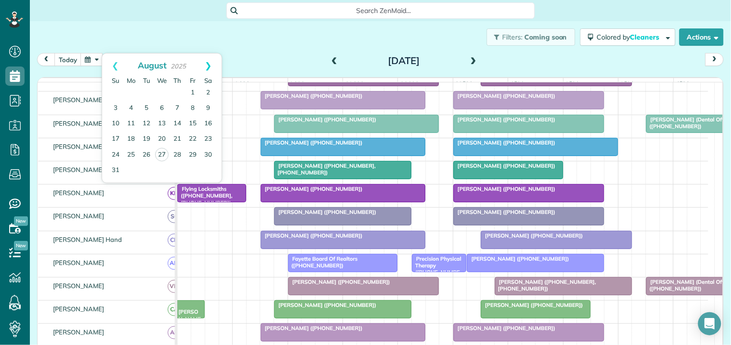
click at [207, 64] on link "Next" at bounding box center [208, 65] width 27 height 24
click at [180, 107] on link "11" at bounding box center [177, 108] width 15 height 15
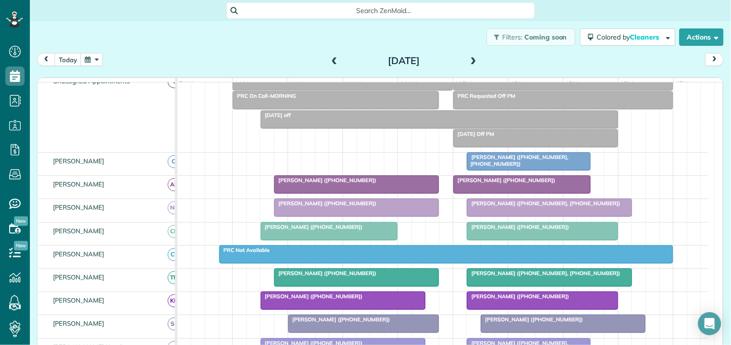
click at [331, 58] on span at bounding box center [334, 61] width 11 height 9
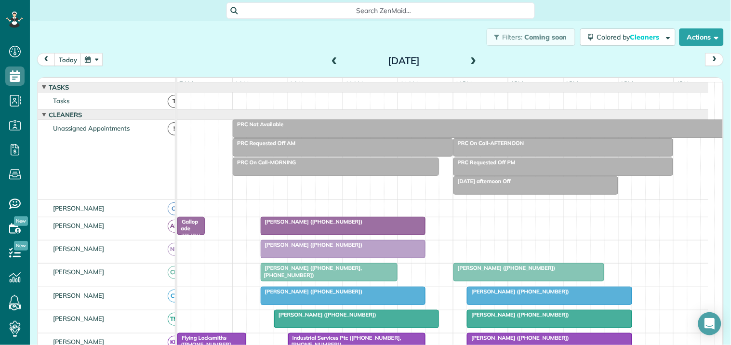
click at [331, 58] on span at bounding box center [334, 61] width 11 height 9
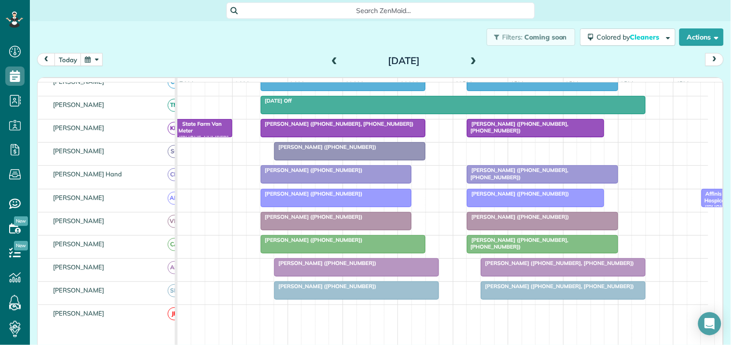
click at [494, 63] on div "today Tuesday Sep 9, 2025" at bounding box center [380, 62] width 687 height 18
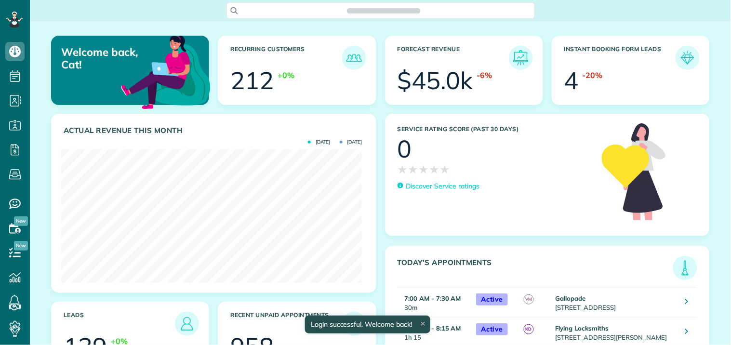
scroll to position [133, 301]
click at [364, 7] on span "Search ZenMaid…" at bounding box center [384, 11] width 293 height 10
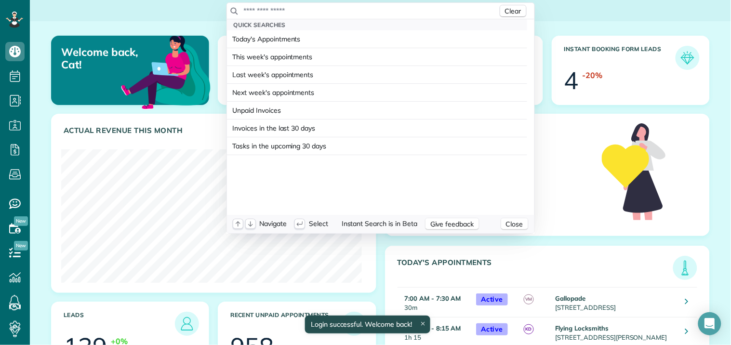
click at [340, 9] on input "text" at bounding box center [370, 11] width 254 height 10
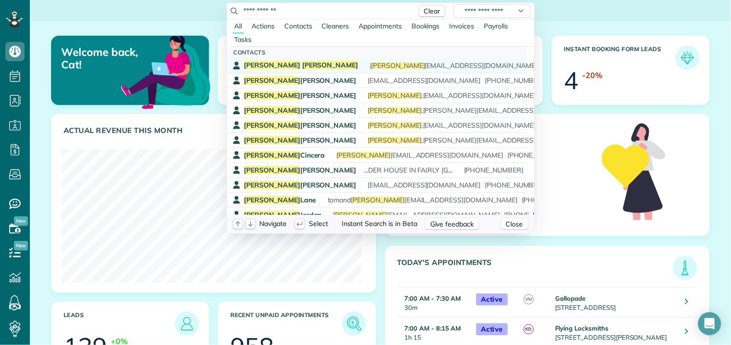
type input "**********"
click at [302, 68] on span "[PERSON_NAME]" at bounding box center [330, 65] width 56 height 9
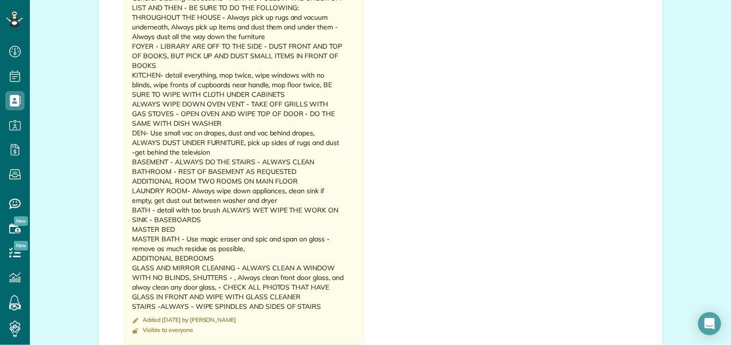
scroll to position [1338, 0]
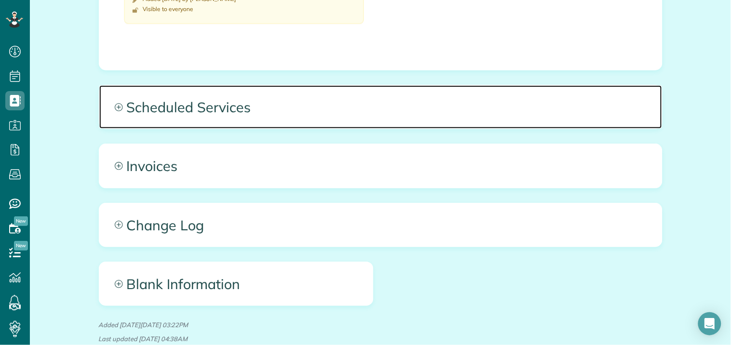
click at [117, 103] on icon at bounding box center [119, 107] width 8 height 8
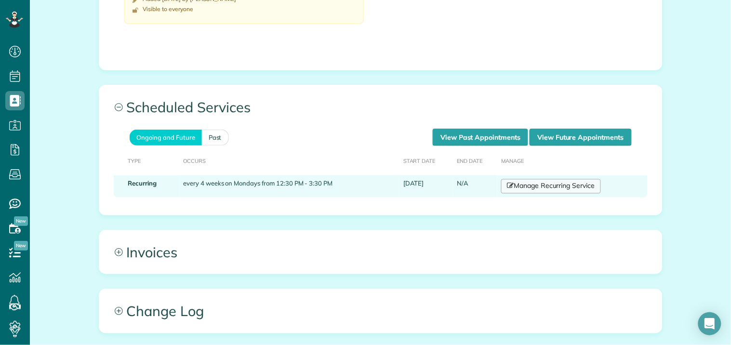
click at [558, 186] on link "Manage Recurring Service" at bounding box center [550, 186] width 99 height 14
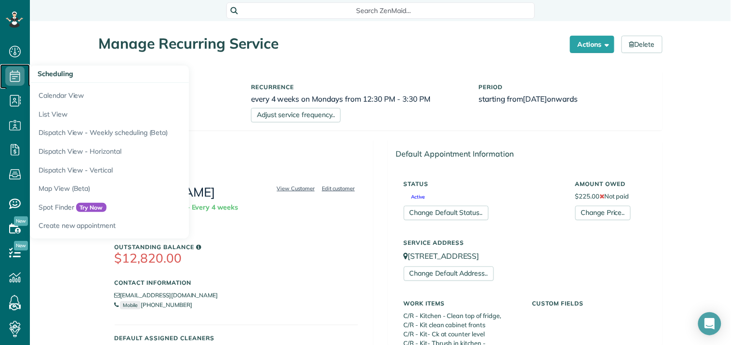
click at [16, 73] on icon at bounding box center [14, 75] width 19 height 19
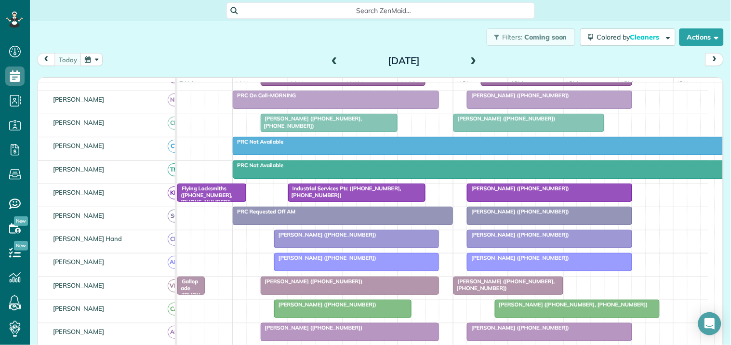
scroll to position [160, 0]
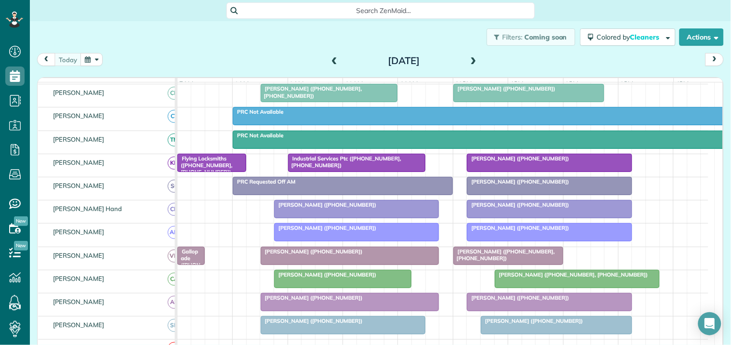
click at [230, 50] on div "Filters: Coming soon Colored by Cleaners Color by Cleaner Color by Team Color b…" at bounding box center [380, 37] width 701 height 32
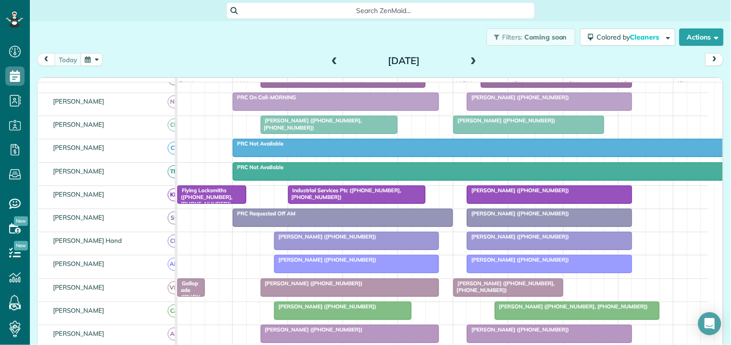
scroll to position [100, 0]
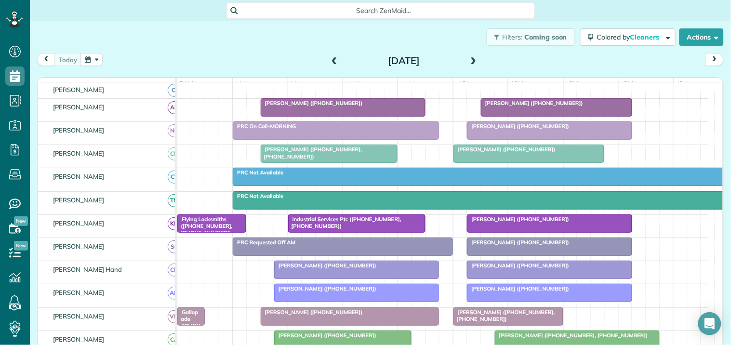
click at [524, 130] on span "[PERSON_NAME] ([PHONE_NUMBER])" at bounding box center [517, 126] width 103 height 7
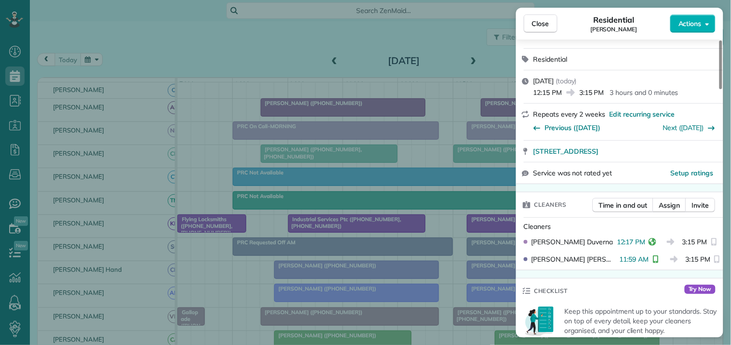
scroll to position [214, 0]
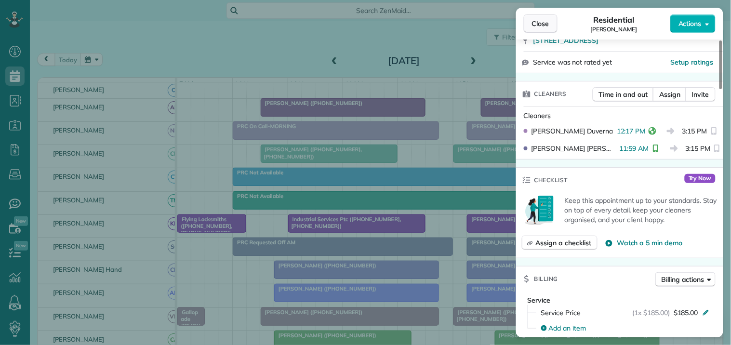
click at [541, 24] on span "Close" at bounding box center [540, 24] width 17 height 10
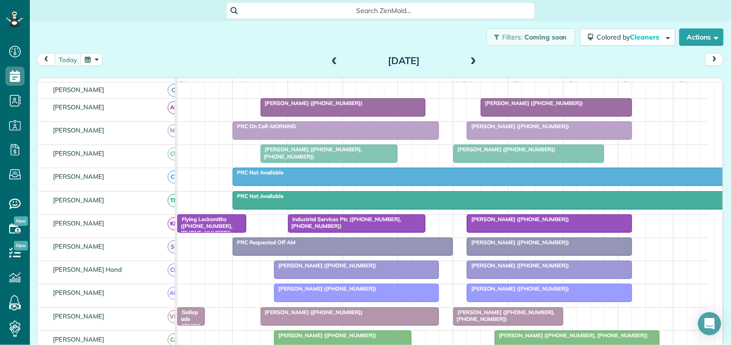
click at [277, 37] on div "Filters: Coming soon Colored by Cleaners Color by Cleaner Color by Team Color b…" at bounding box center [380, 37] width 701 height 32
click at [244, 51] on div "Filters: Coming soon Colored by Cleaners Color by Cleaner Color by Team Color b…" at bounding box center [380, 37] width 701 height 32
click at [561, 106] on div "[PERSON_NAME] ([PHONE_NUMBER])" at bounding box center [557, 103] width 146 height 7
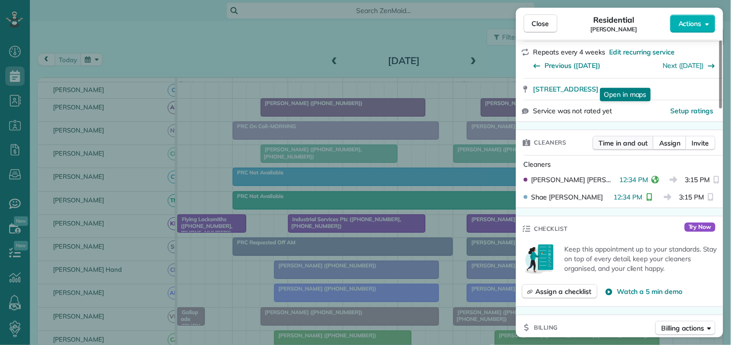
scroll to position [165, 0]
click at [541, 21] on span "Close" at bounding box center [540, 24] width 17 height 10
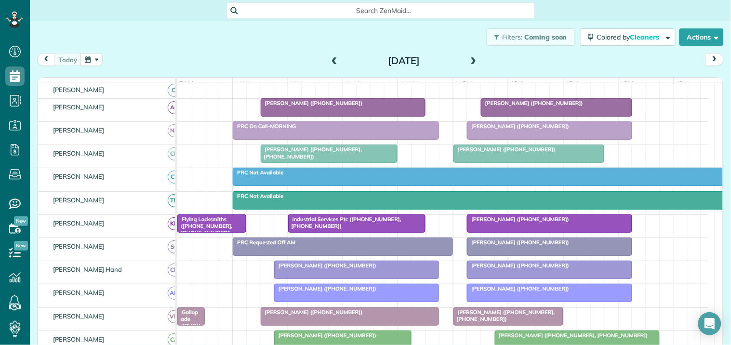
click at [223, 49] on div "Filters: Coming soon Colored by Cleaners Color by Cleaner Color by Team Color b…" at bounding box center [380, 37] width 701 height 32
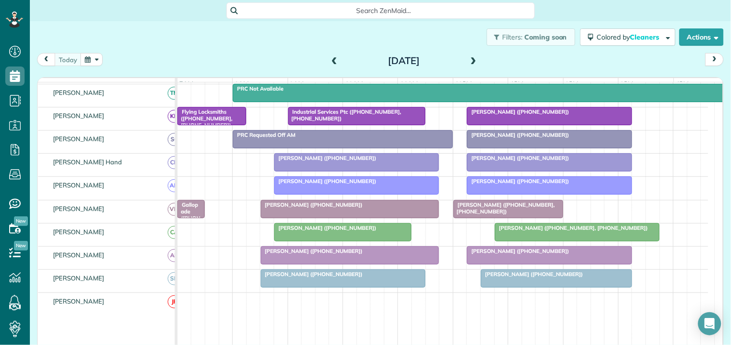
click at [235, 46] on div "Filters: Coming soon Colored by Cleaners Color by Cleaner Color by Team Color b…" at bounding box center [380, 37] width 701 height 32
click at [170, 46] on div "Filters: Coming soon Colored by Cleaners Color by Cleaner Color by Team Color b…" at bounding box center [380, 37] width 701 height 32
click at [97, 58] on button "button" at bounding box center [91, 59] width 22 height 13
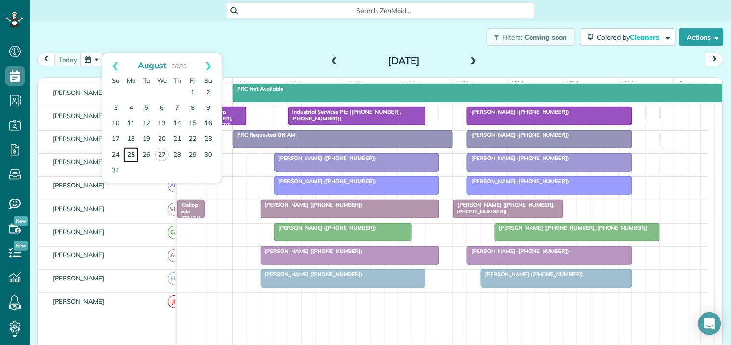
click at [133, 153] on link "25" at bounding box center [130, 154] width 15 height 15
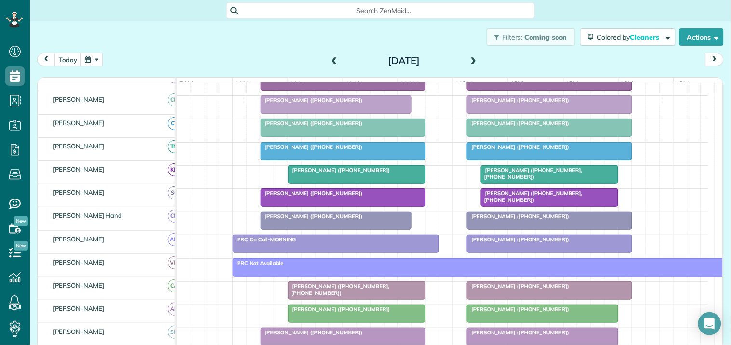
scroll to position [119, 0]
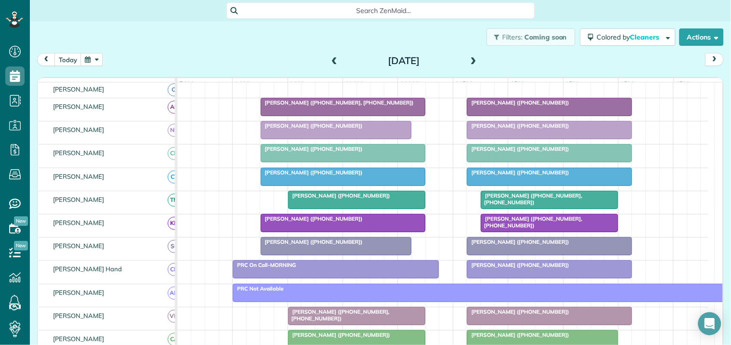
click at [193, 47] on div "Filters: Coming soon Colored by Cleaners Color by Cleaner Color by Team Color b…" at bounding box center [380, 37] width 701 height 32
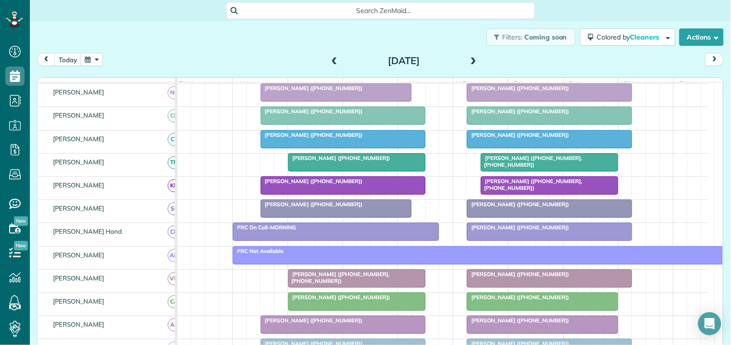
scroll to position [0, 0]
